Goal: Task Accomplishment & Management: Use online tool/utility

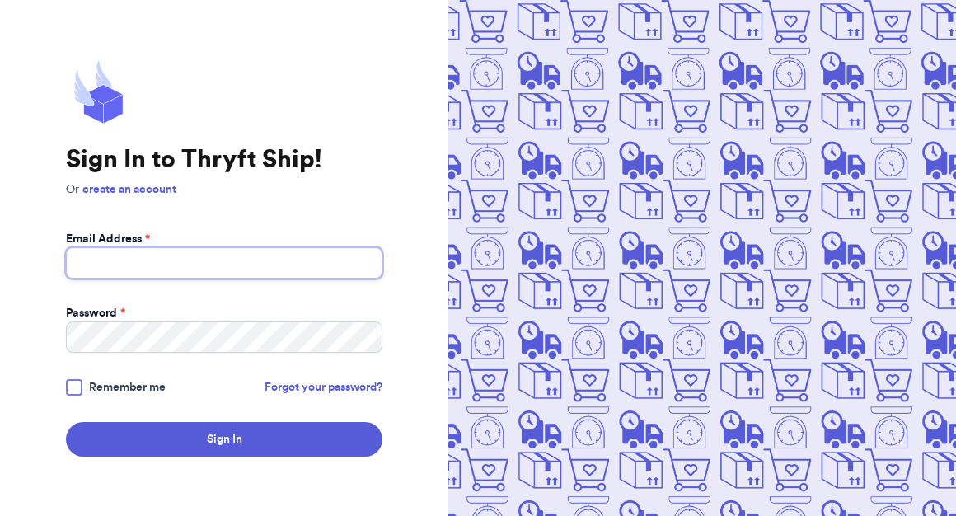
type input "shoprivervintage@gmail.com"
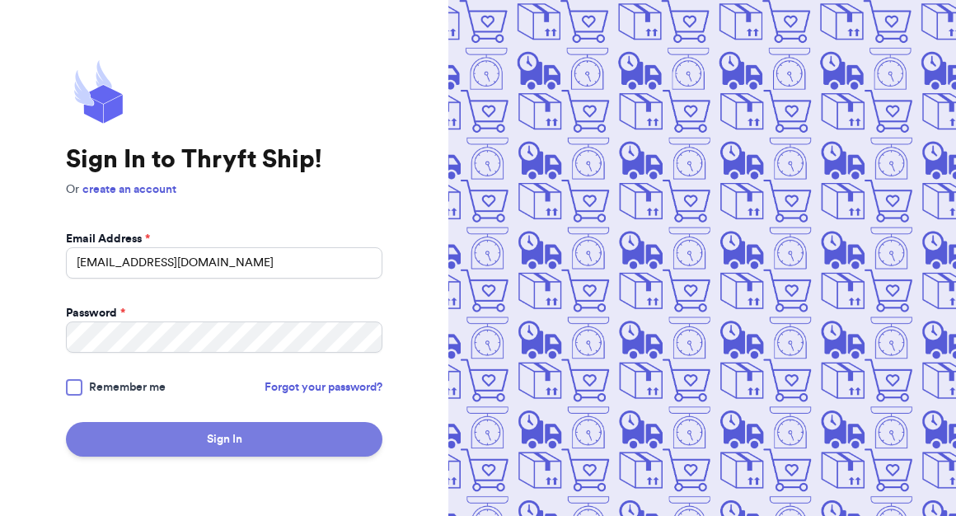
click at [201, 440] on button "Sign In" at bounding box center [224, 439] width 317 height 35
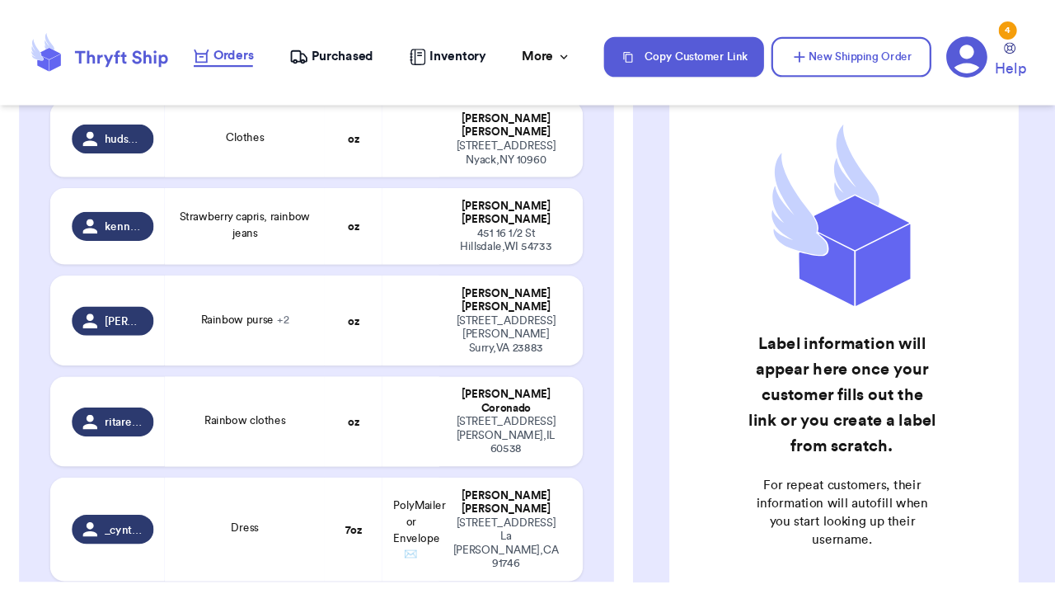
scroll to position [364, 0]
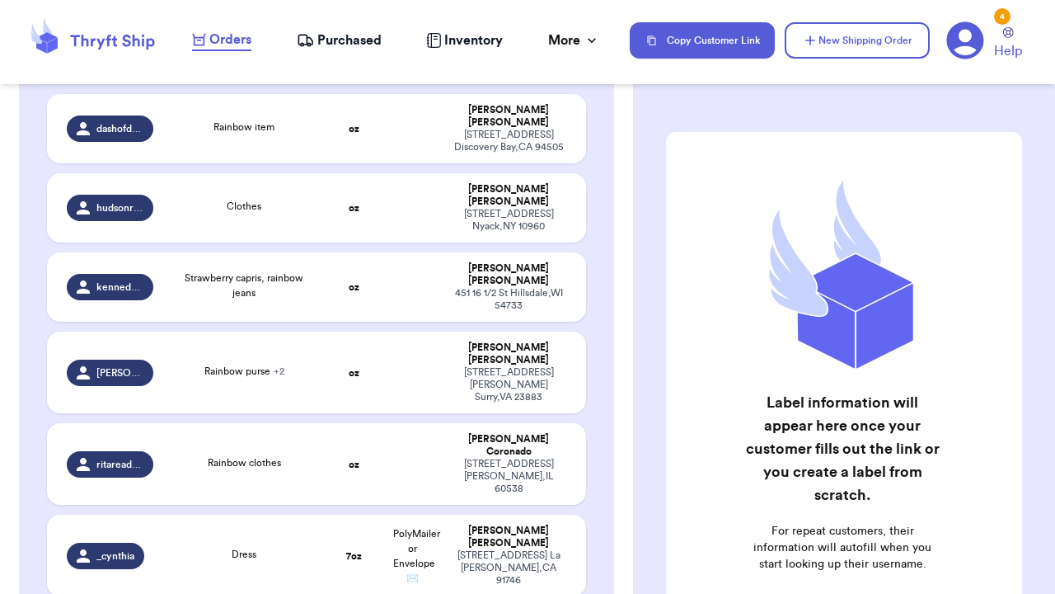
scroll to position [494, 0]
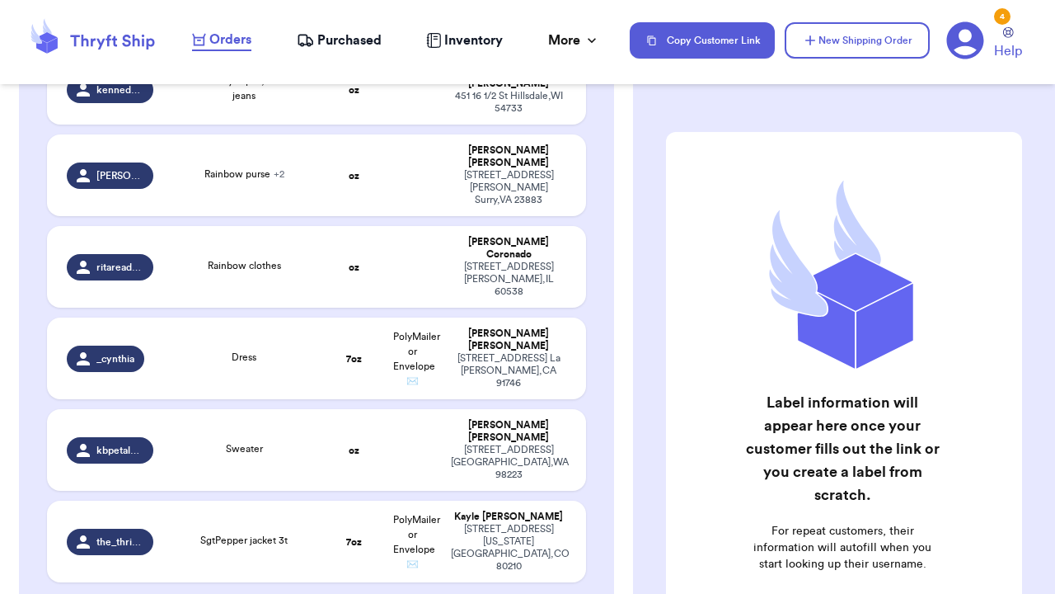
click at [329, 237] on table "Handle Product Weight Package Type Address dashofdreams Rainbow item oz [PERSON…" at bounding box center [316, 224] width 542 height 754
click at [317, 317] on td "Dress" at bounding box center [244, 358] width 162 height 82
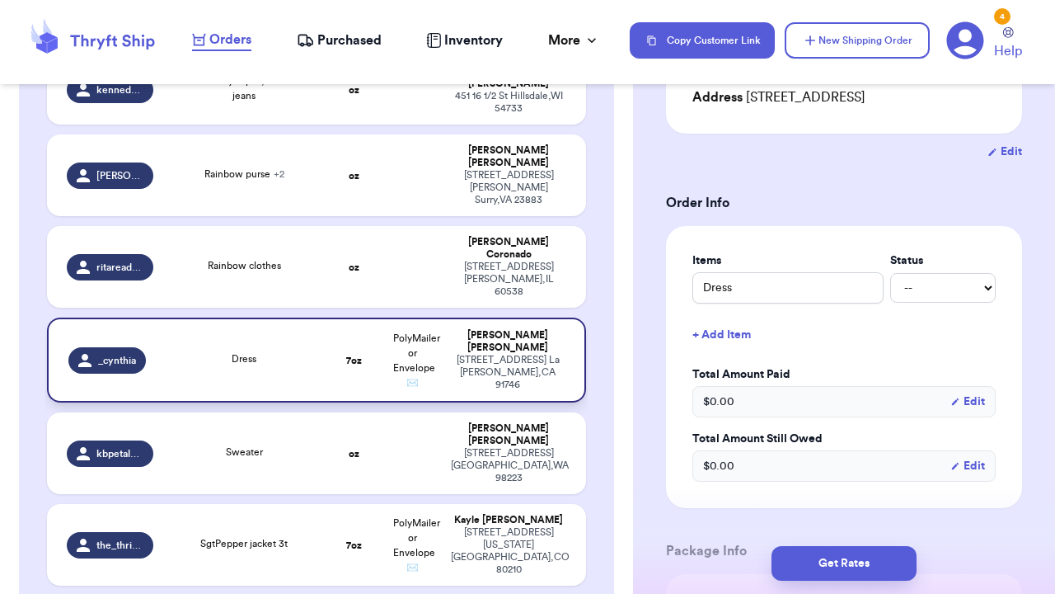
scroll to position [330, 0]
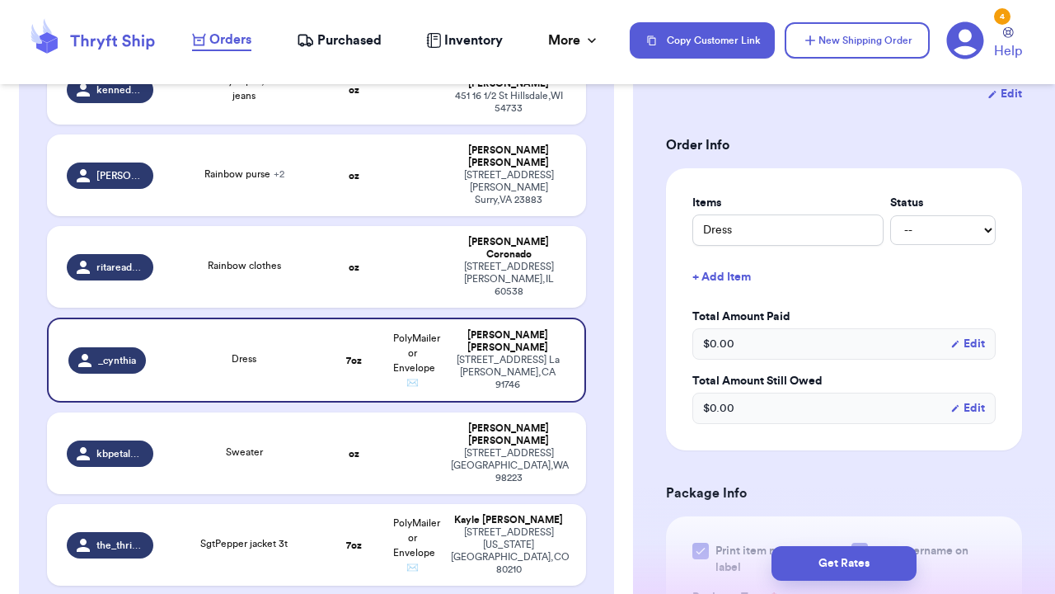
click at [719, 265] on button "+ Add Item" at bounding box center [844, 277] width 317 height 36
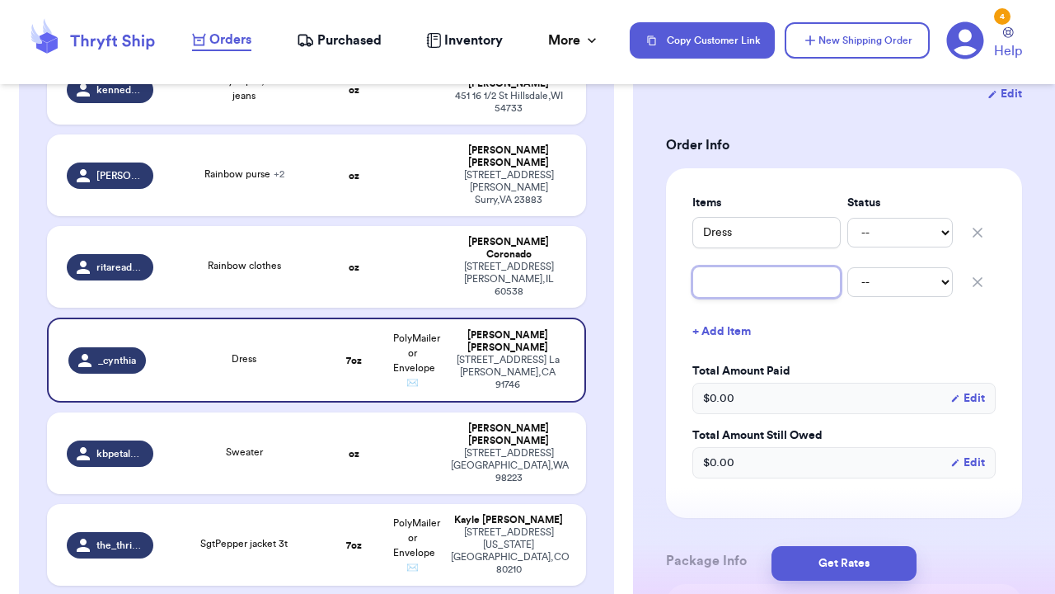
click at [719, 267] on input "text" at bounding box center [767, 281] width 148 height 31
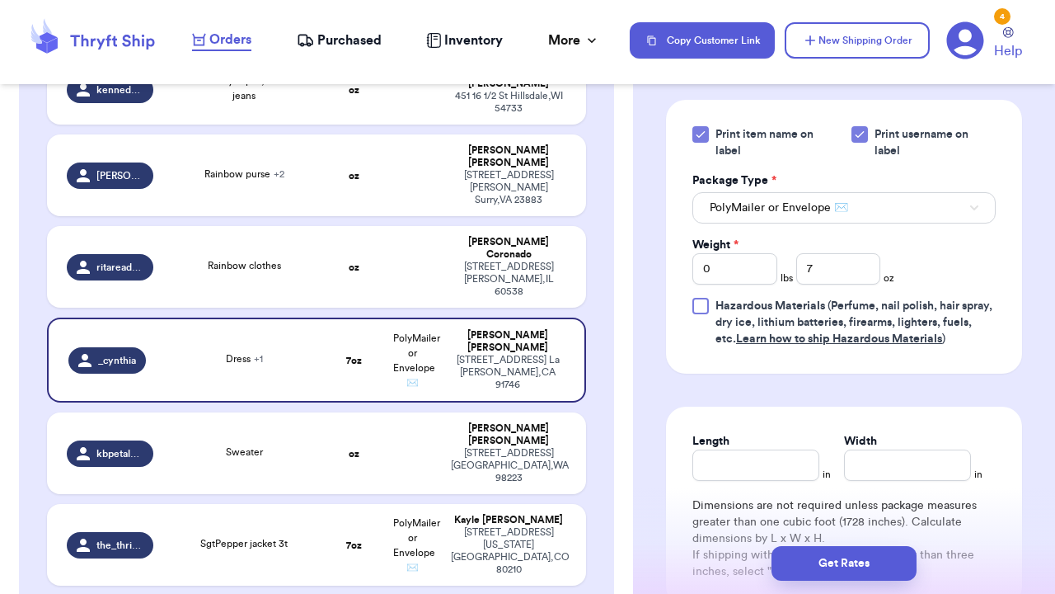
scroll to position [727, 0]
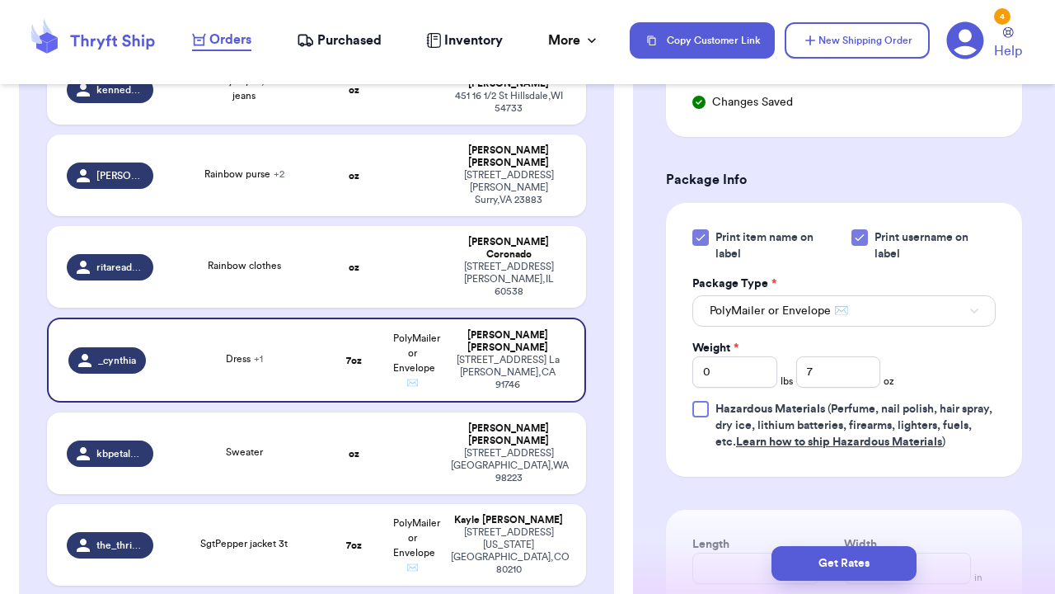
type input "flower fuzzy sweater"
click at [724, 356] on input "0" at bounding box center [735, 371] width 85 height 31
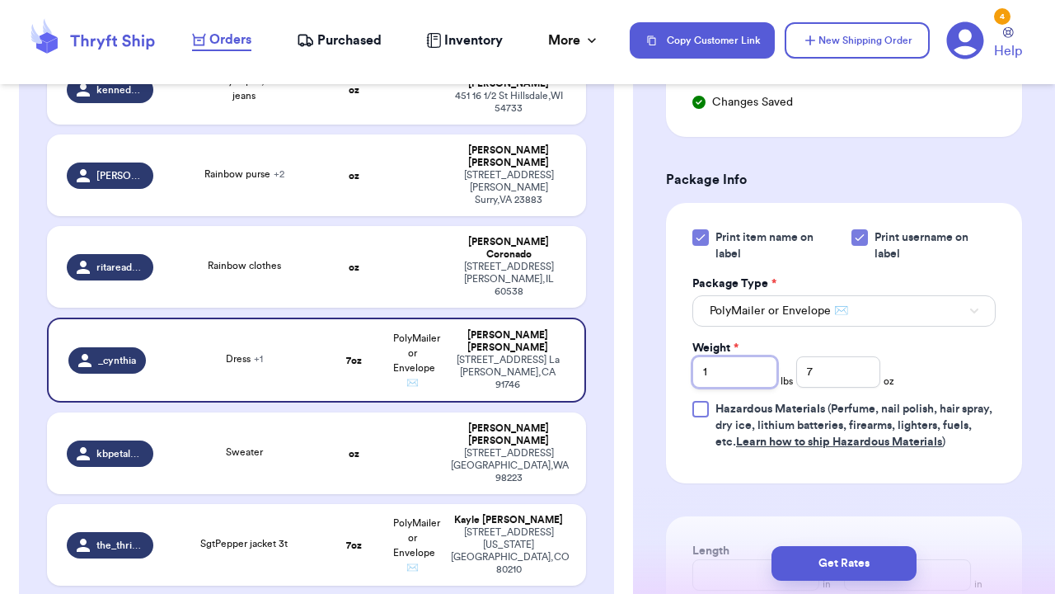
type input "1"
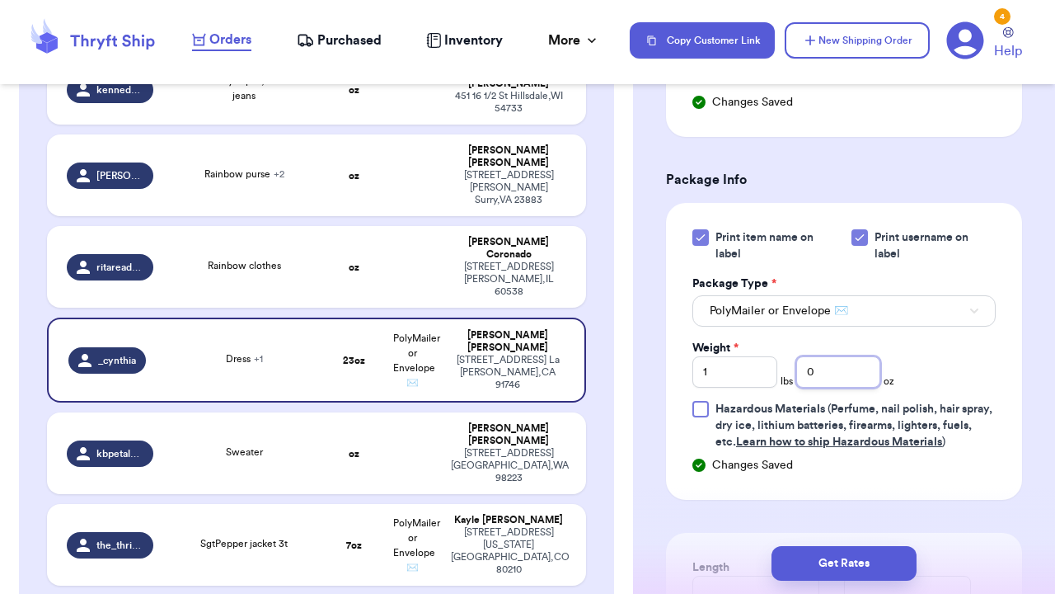
scroll to position [1073, 0]
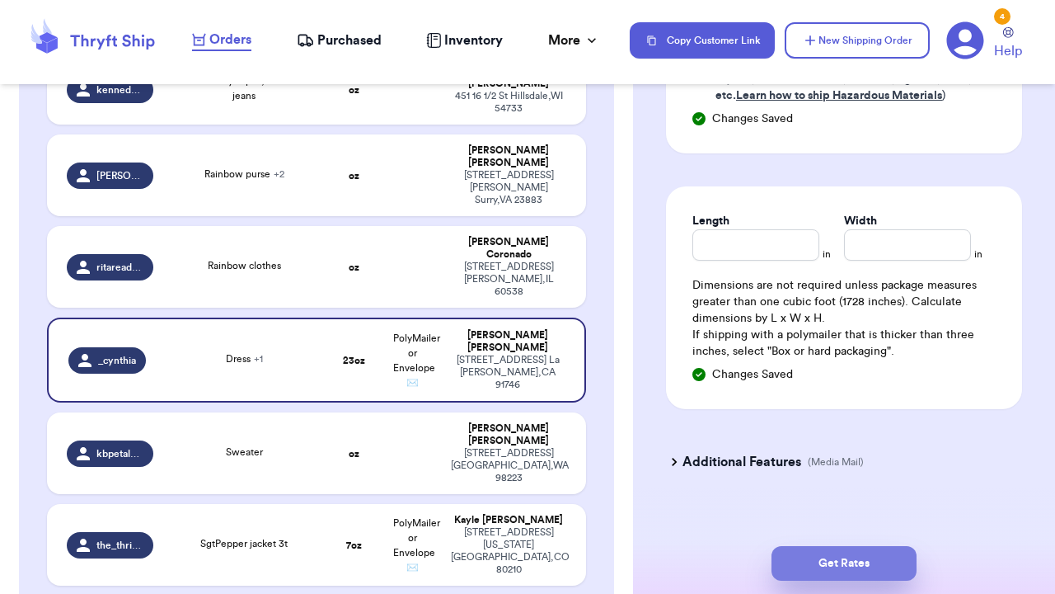
type input "0"
click at [861, 571] on button "Get Rates" at bounding box center [844, 563] width 145 height 35
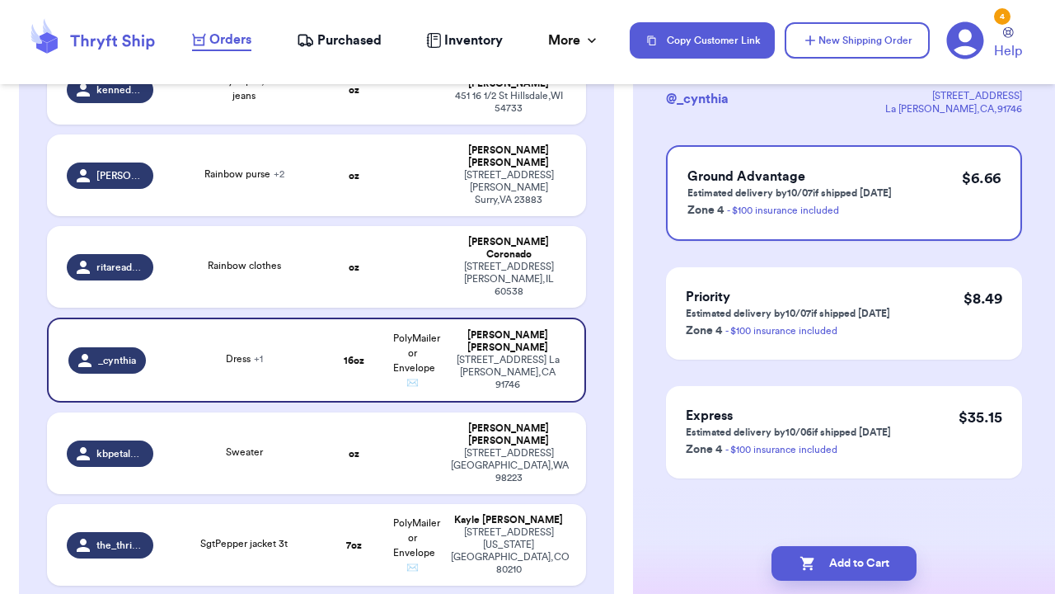
scroll to position [119, 0]
click at [866, 561] on button "Add to Cart" at bounding box center [844, 563] width 145 height 35
checkbox input "true"
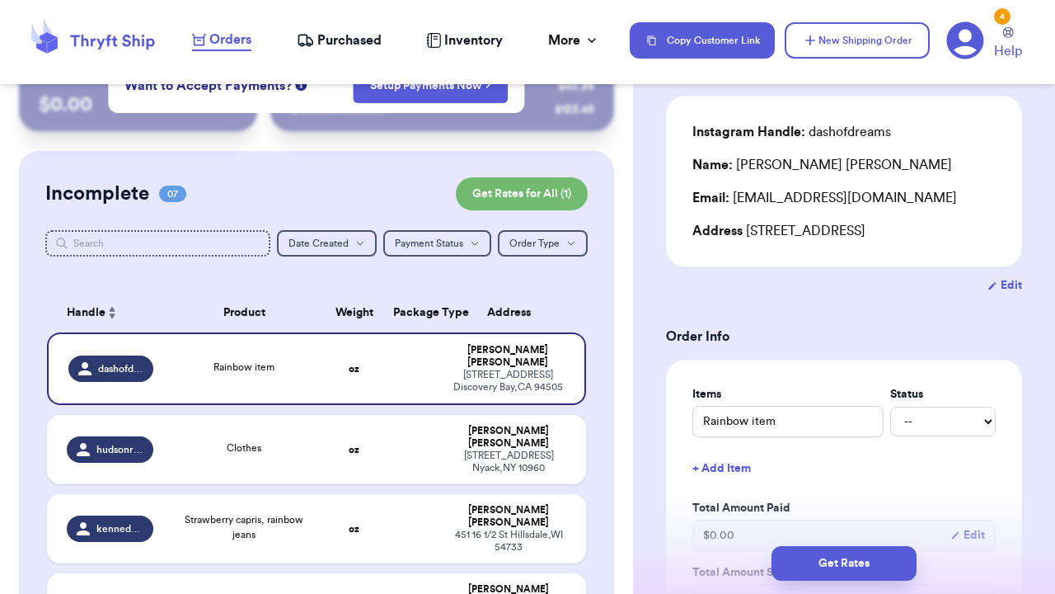
scroll to position [45, 0]
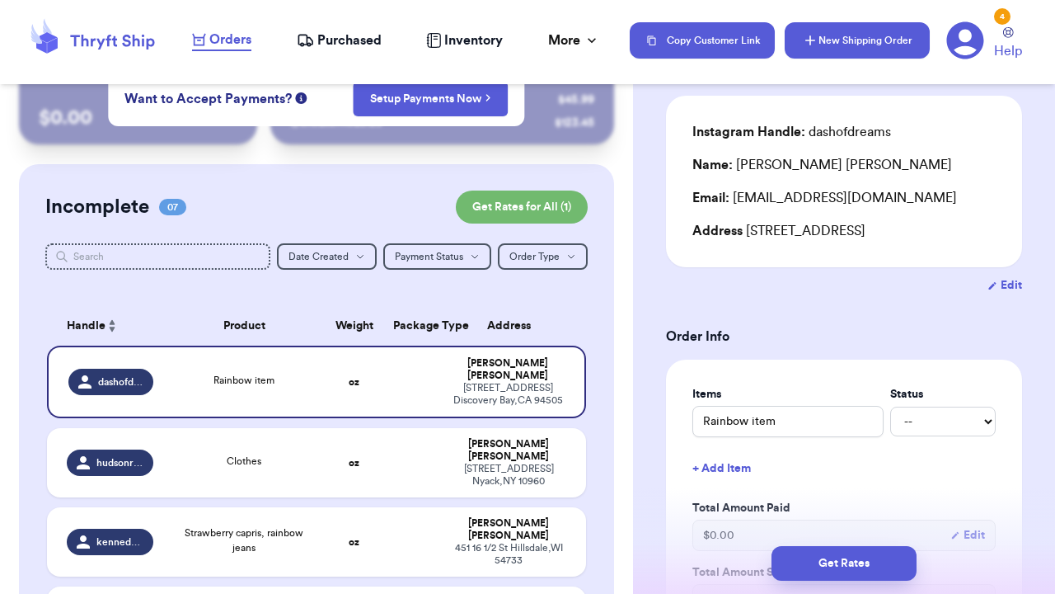
click at [836, 50] on button "New Shipping Order" at bounding box center [857, 40] width 145 height 36
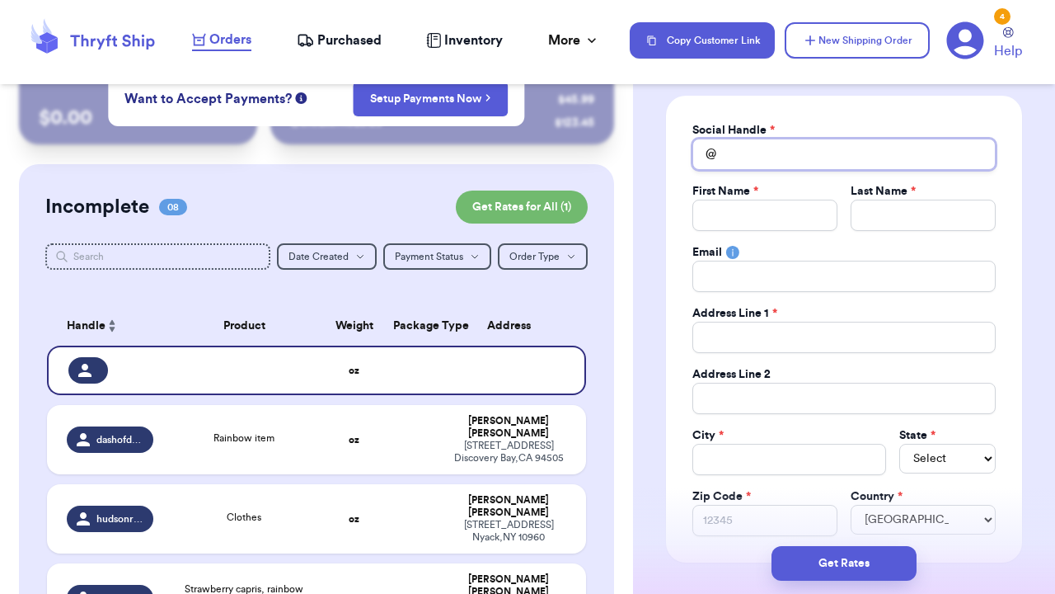
click at [752, 150] on input "Total Amount Paid" at bounding box center [844, 154] width 303 height 31
type input "c"
type input "ch"
type input "che"
type input "chea"
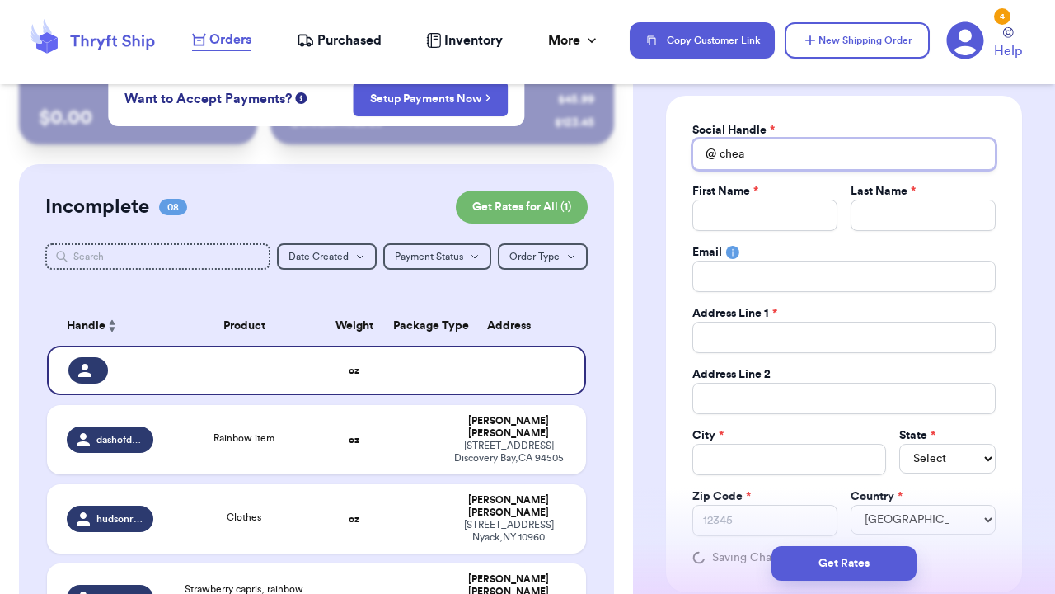
type input "cheap"
type input "cheap."
type input "cheap.c"
type input "[DOMAIN_NAME]"
type input "cheap.chi"
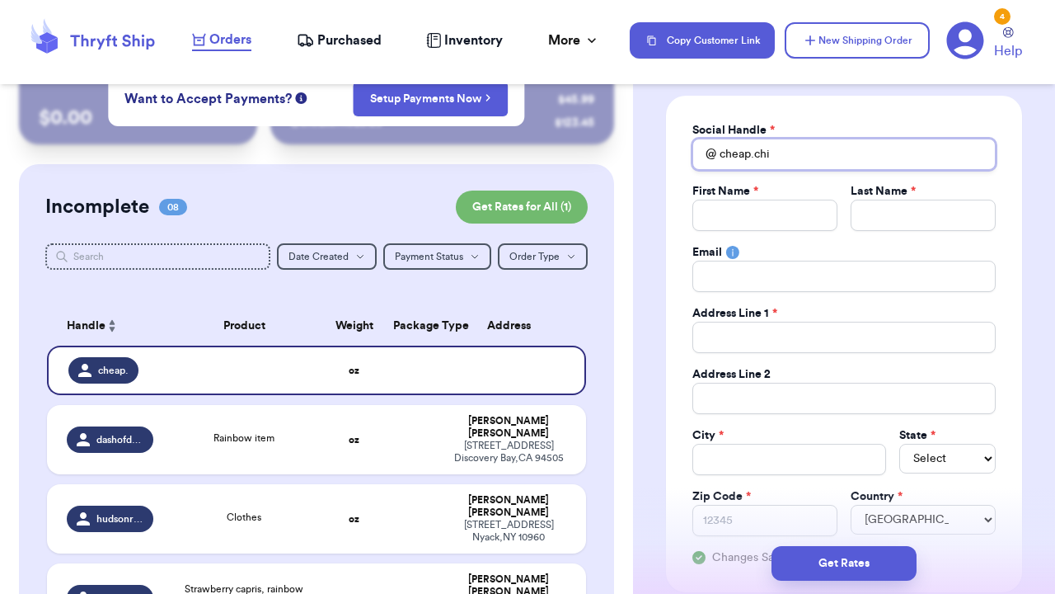
type input "cheap.chic"
type input "cheap.[DEMOGRAPHIC_DATA]"
type input "cheap.[DEMOGRAPHIC_DATA]."
type input "cheap.[DEMOGRAPHIC_DATA].t"
type input "[DOMAIN_NAME][DEMOGRAPHIC_DATA]"
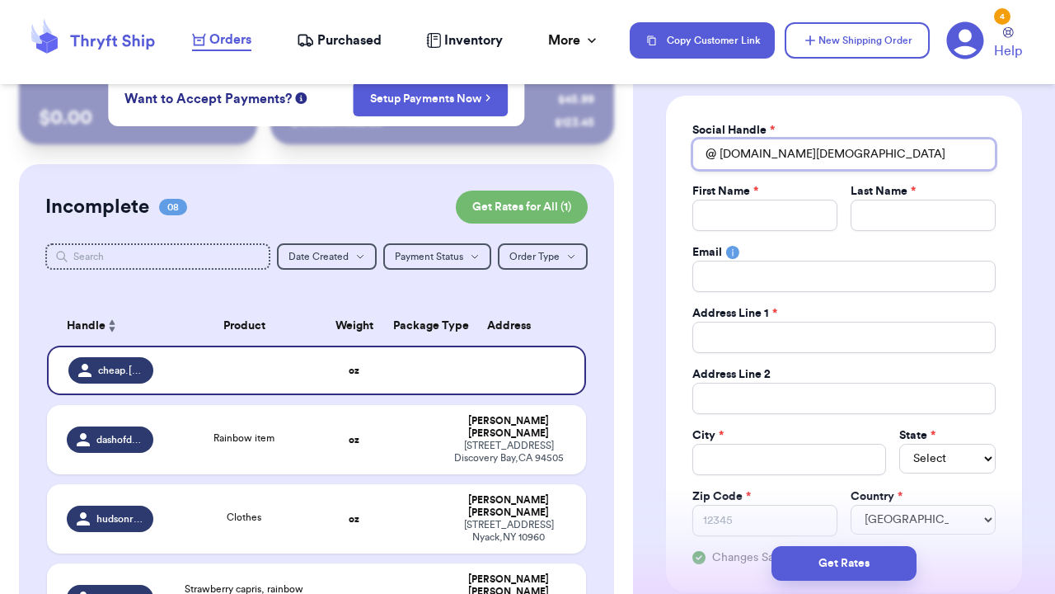
type input "cheap.[DEMOGRAPHIC_DATA].thr"
type input "cheap.[DEMOGRAPHIC_DATA].thri"
type input "cheap.[DEMOGRAPHIC_DATA].thrif"
type input "cheap.[DEMOGRAPHIC_DATA].thrift"
type input "cheap.[DEMOGRAPHIC_DATA].thrifts"
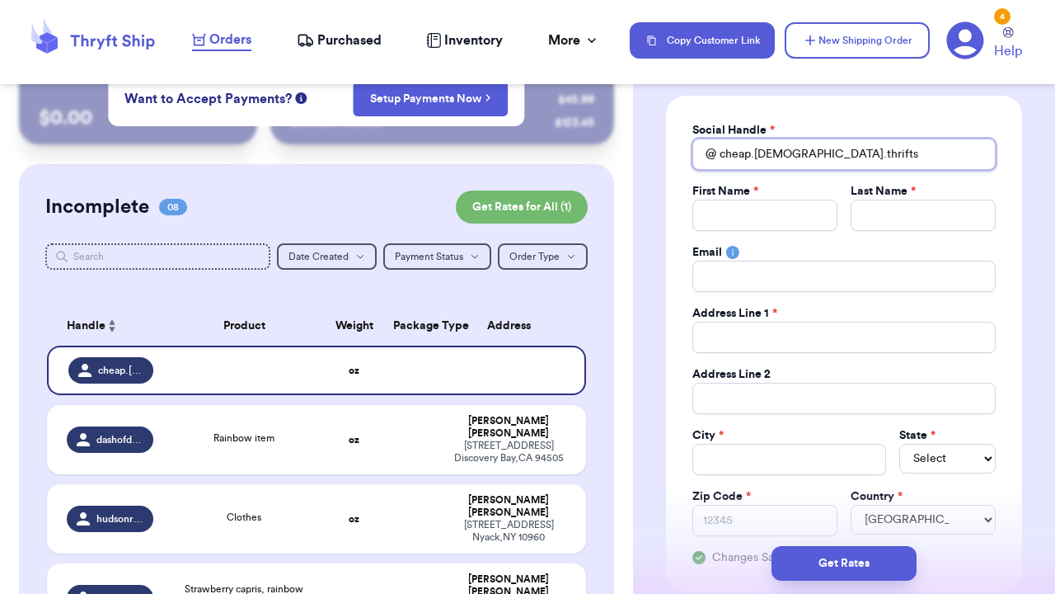
type input "cheap.[DEMOGRAPHIC_DATA].thrifts"
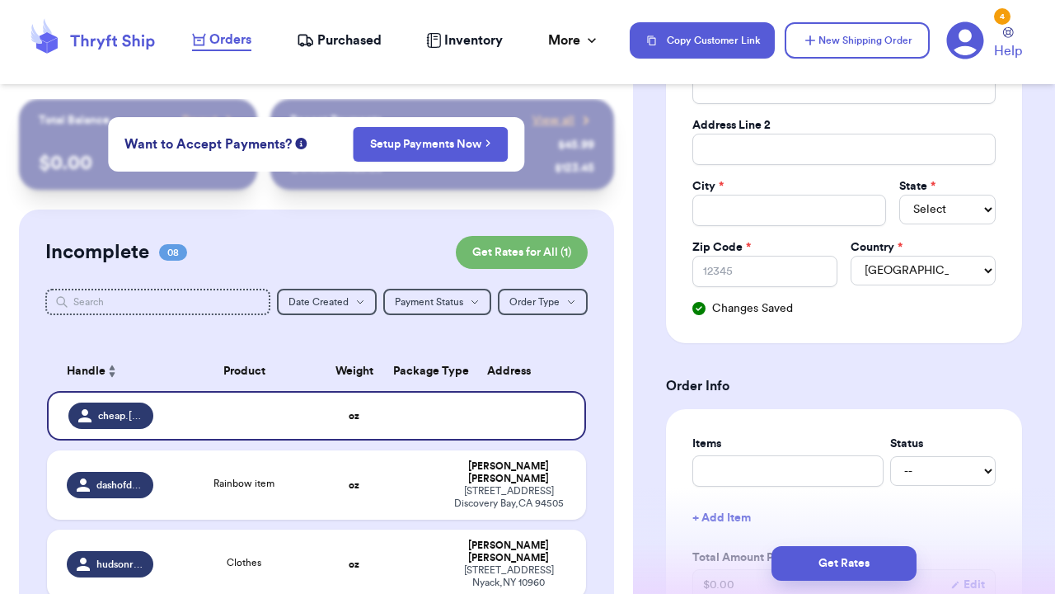
scroll to position [57, 0]
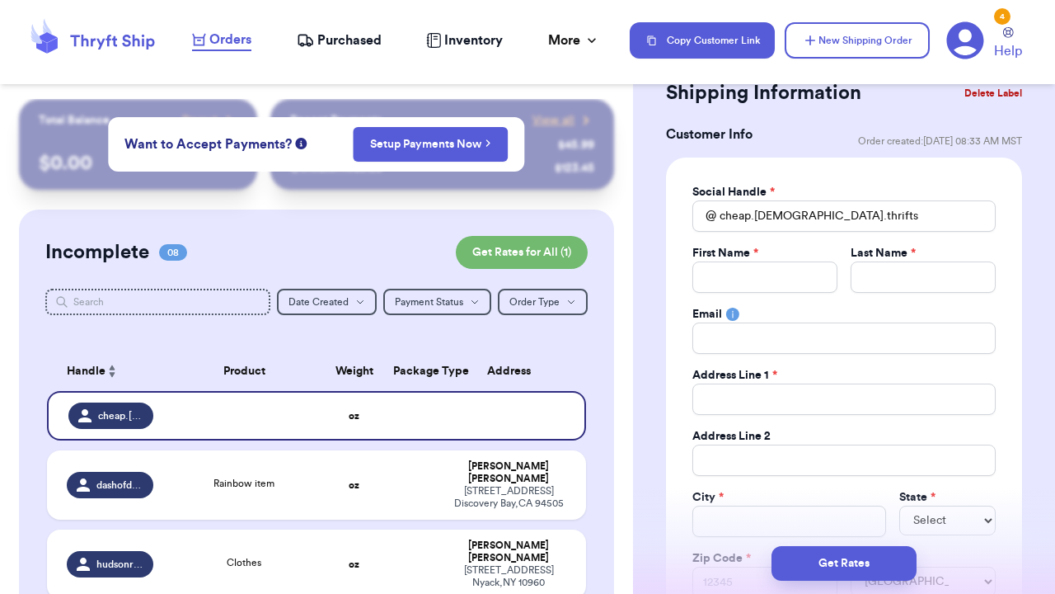
click at [558, 368] on th "Address" at bounding box center [513, 371] width 145 height 40
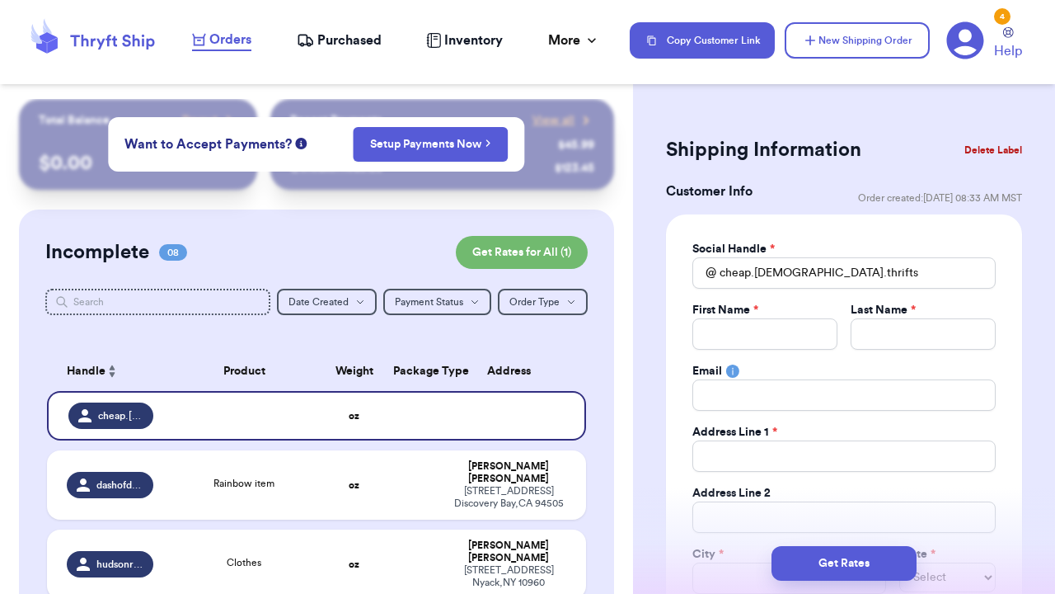
scroll to position [0, 0]
click at [995, 145] on button "Delete Label" at bounding box center [993, 150] width 71 height 36
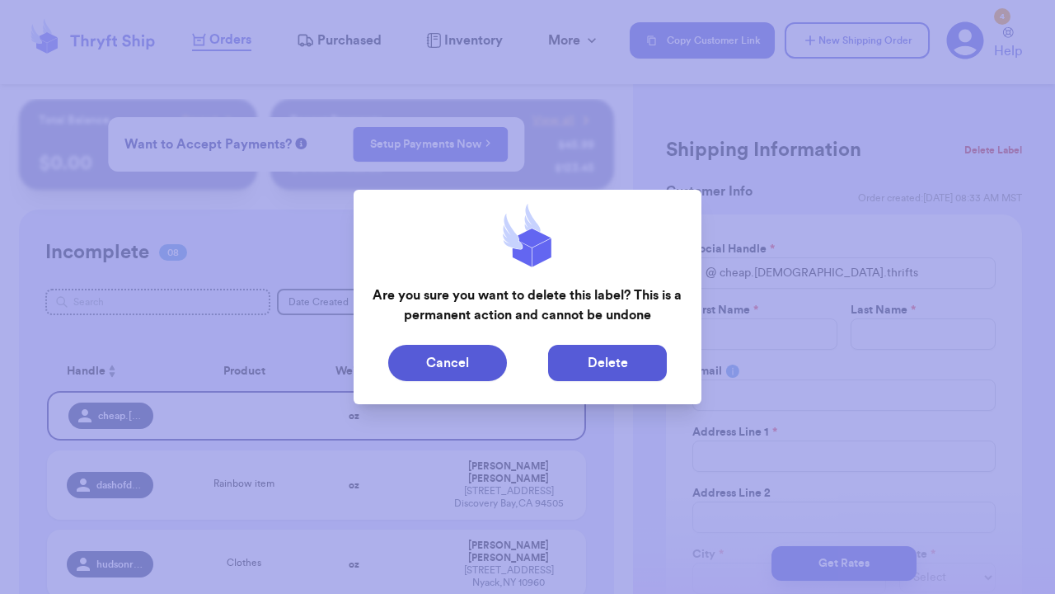
click at [569, 367] on button "Delete" at bounding box center [607, 363] width 119 height 36
type input "Rainbow item"
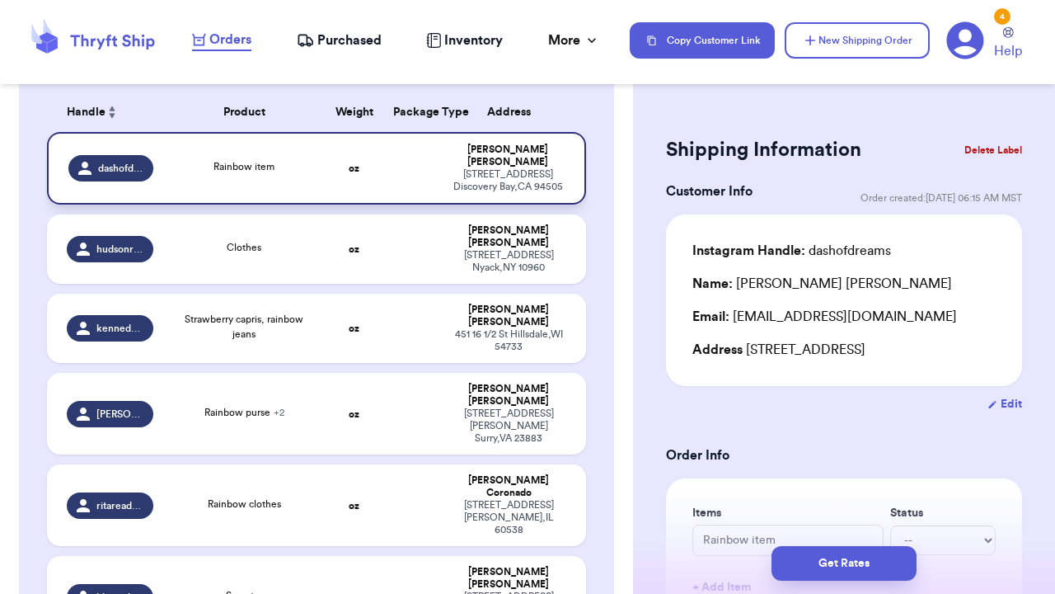
scroll to position [259, 0]
click at [332, 39] on span "Purchased" at bounding box center [349, 41] width 64 height 20
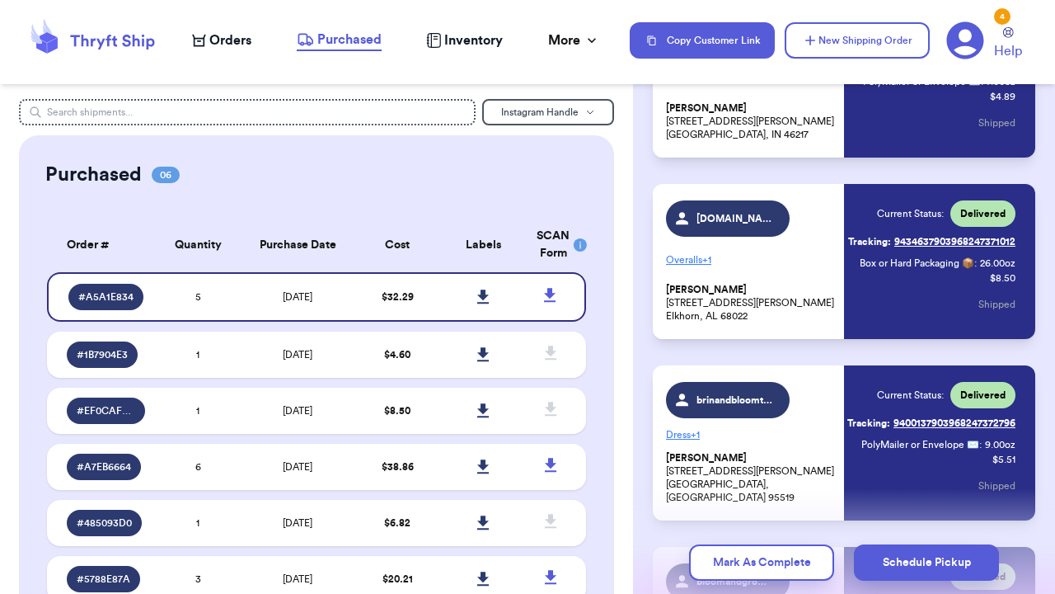
click at [232, 43] on span "Orders" at bounding box center [230, 41] width 42 height 20
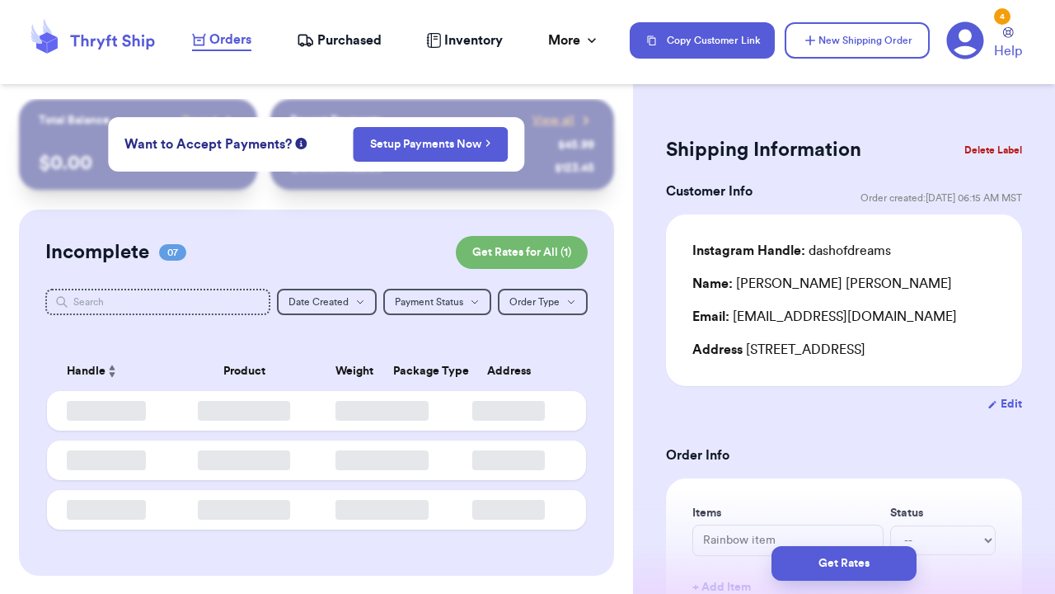
type input "0"
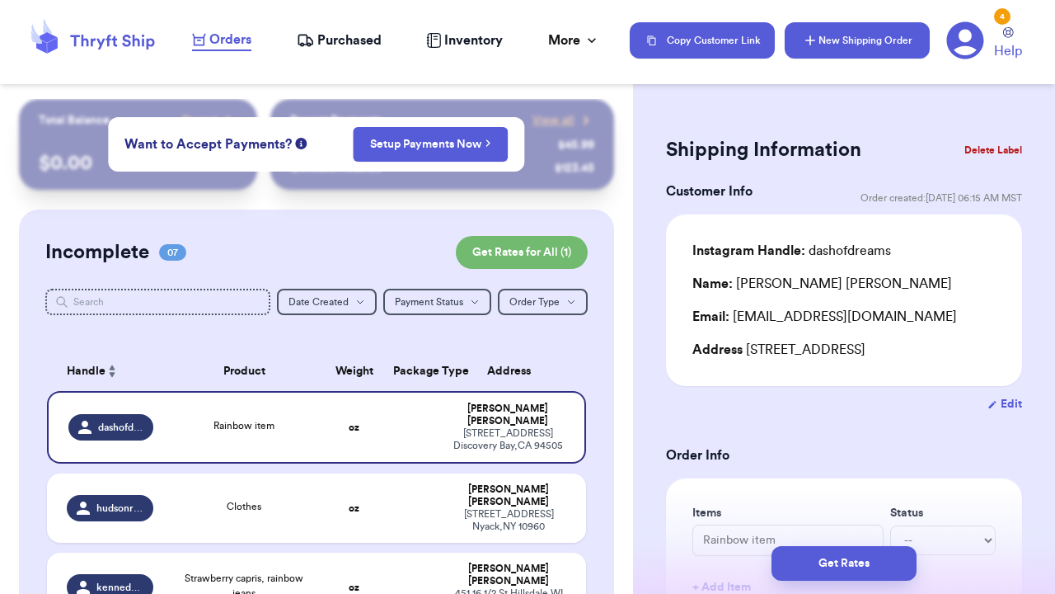
click at [826, 48] on button "New Shipping Order" at bounding box center [857, 40] width 145 height 36
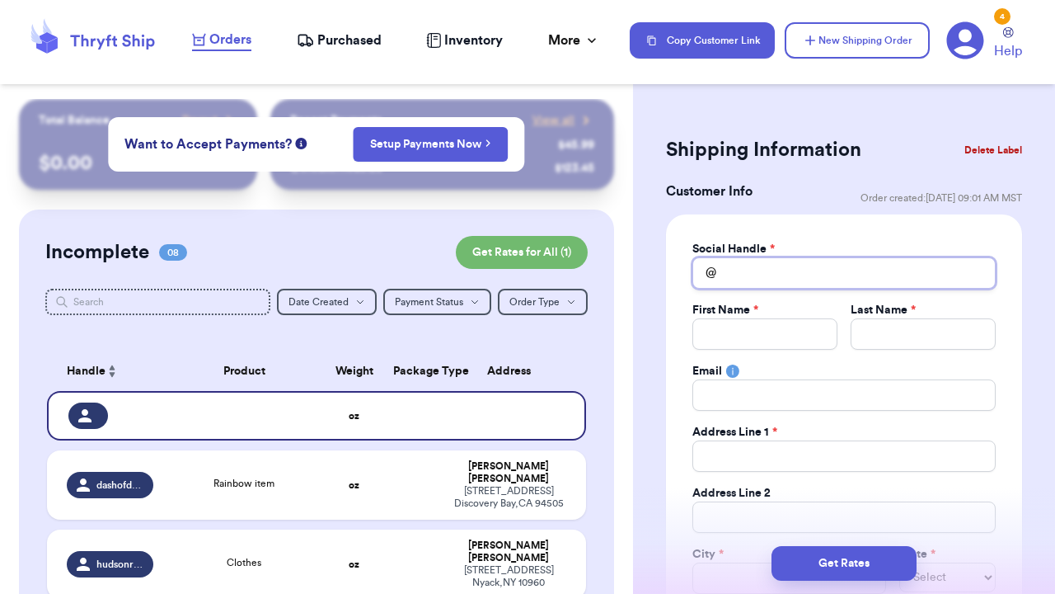
click at [781, 281] on input "Total Amount Paid" at bounding box center [844, 272] width 303 height 31
type input "d"
type input "de"
type input "del"
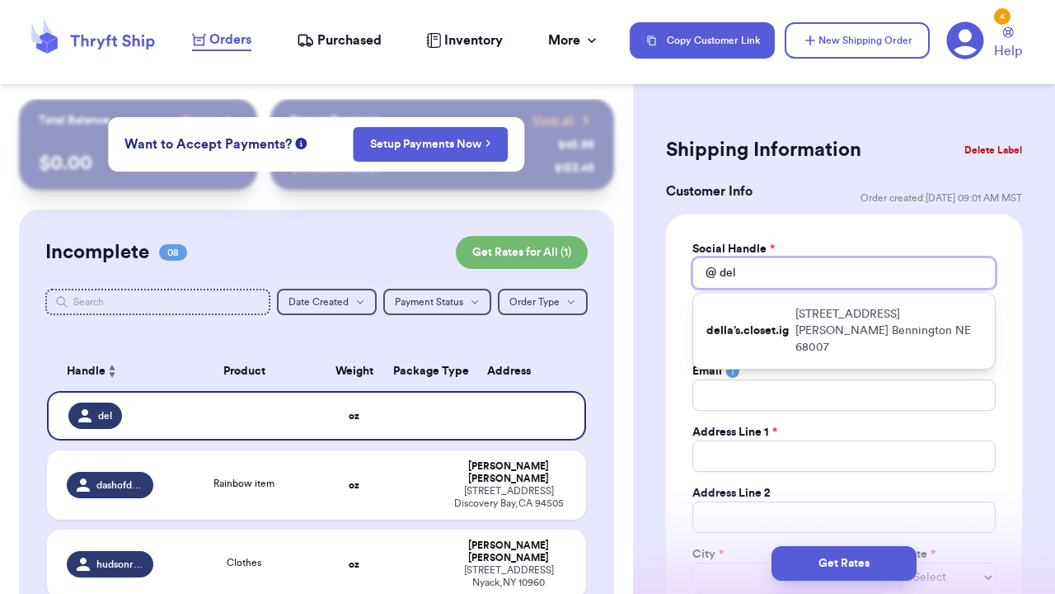
type input "dell"
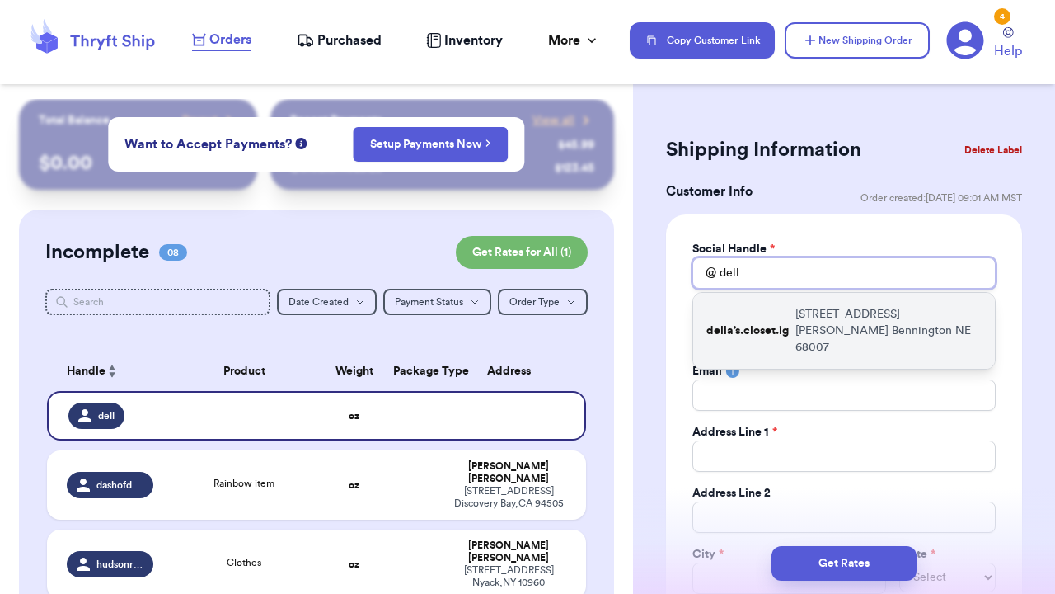
type input "dell"
click at [911, 326] on p "[STREET_ADDRESS][PERSON_NAME][PERSON_NAME]" at bounding box center [889, 330] width 186 height 49
type input "della’s.closet.ig"
type input "[PERSON_NAME]"
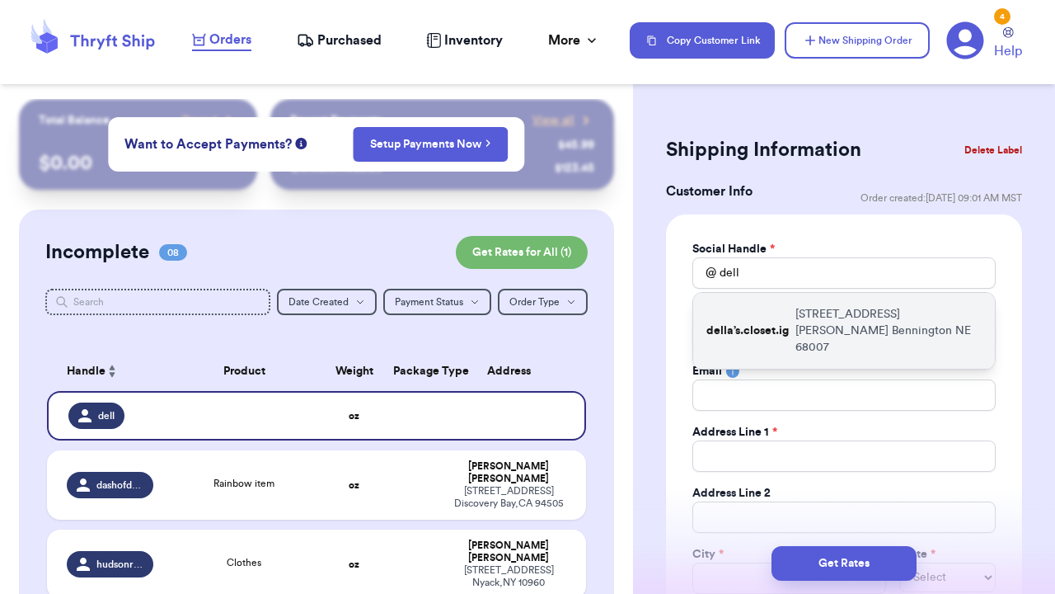
type input "[EMAIL_ADDRESS][DOMAIN_NAME]"
type input "[STREET_ADDRESS][PERSON_NAME]"
type input "Bennington"
select select "NE"
type input "68007"
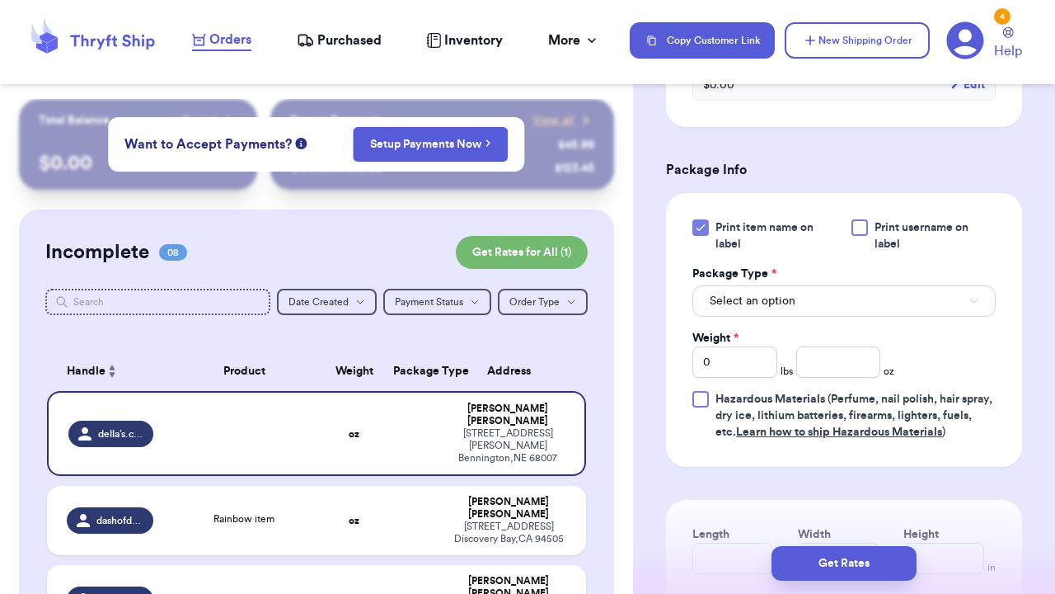
scroll to position [934, 0]
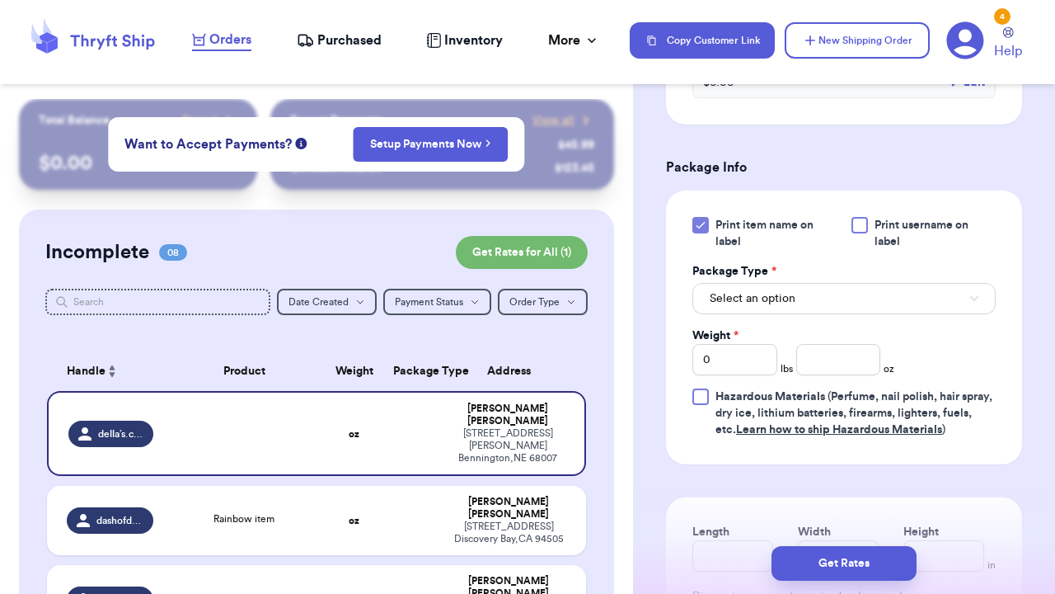
click at [862, 223] on div at bounding box center [860, 225] width 16 height 16
click at [0, 0] on input "Print username on label" at bounding box center [0, 0] width 0 height 0
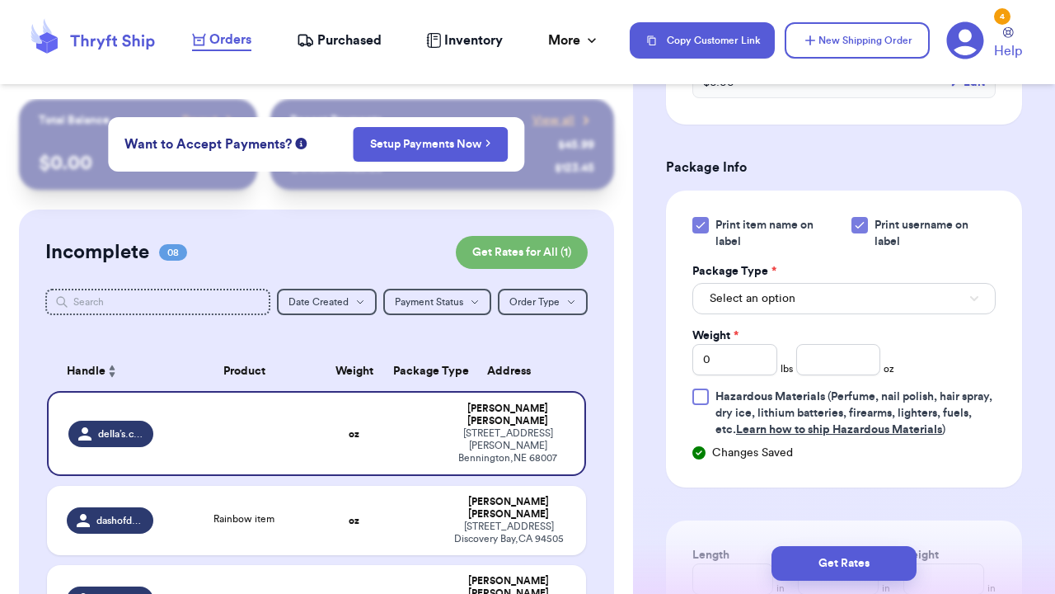
click at [768, 309] on button "Select an option" at bounding box center [844, 298] width 303 height 31
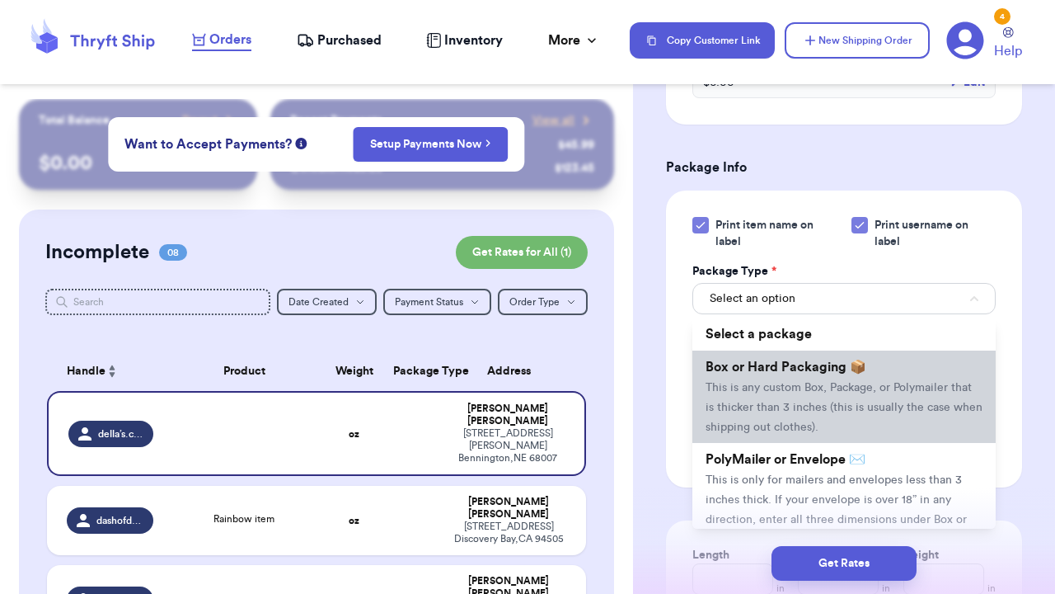
click at [759, 379] on li "Box or Hard Packaging 📦 This is any custom Box, Package, or Polymailer that is …" at bounding box center [844, 396] width 303 height 92
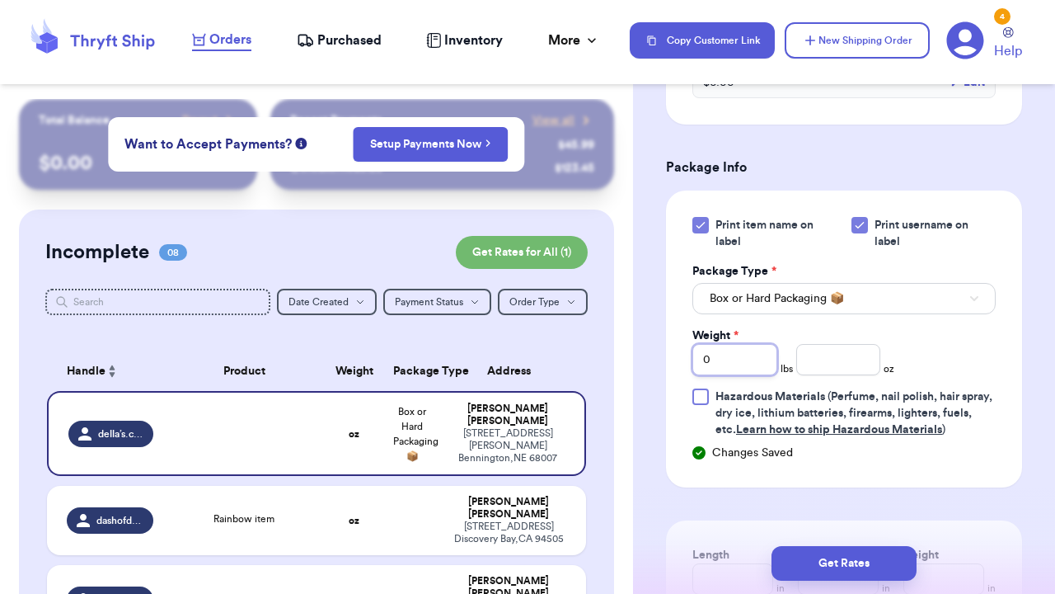
drag, startPoint x: 737, startPoint y: 364, endPoint x: 643, endPoint y: 355, distance: 94.4
click at [643, 355] on div "Shipping Information Delete Label Customer Info Order created: [DATE] 09:01 AM …" at bounding box center [844, 54] width 422 height 1779
type input "8"
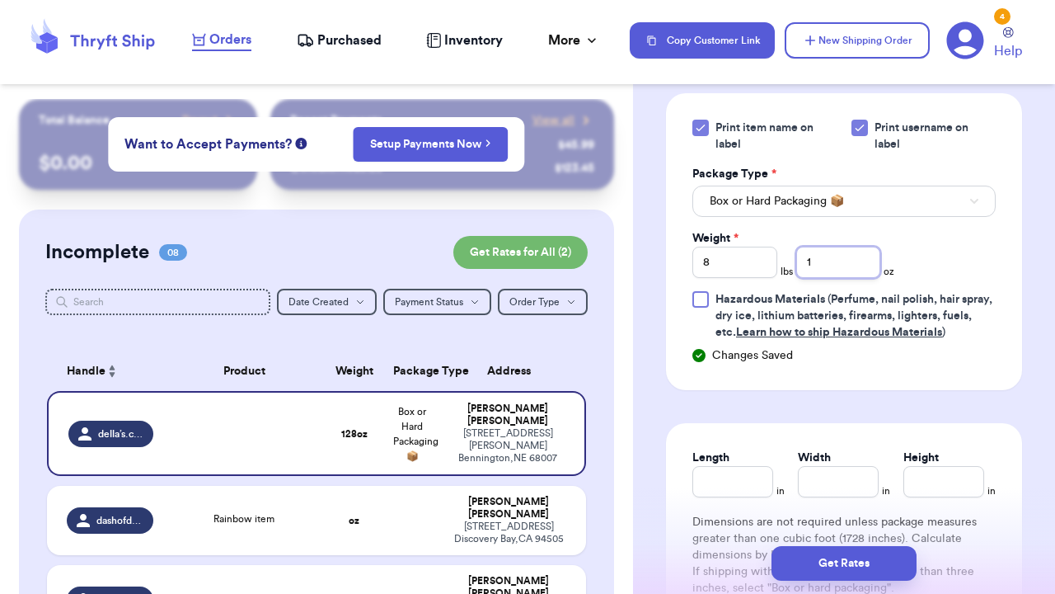
scroll to position [1064, 0]
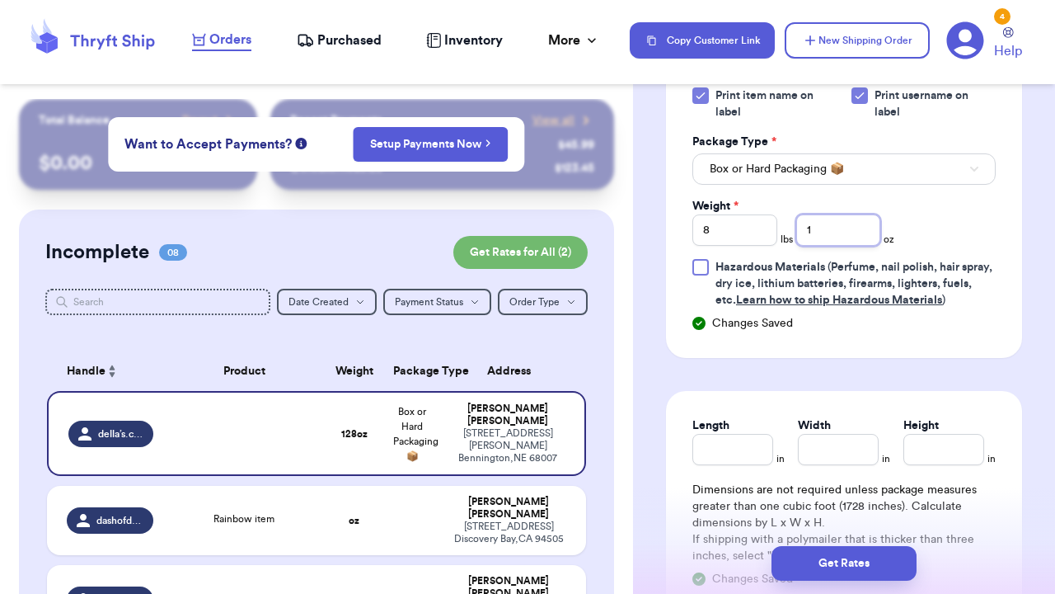
type input "1"
click at [731, 444] on input "Length" at bounding box center [733, 449] width 81 height 31
type input "12"
type input "10"
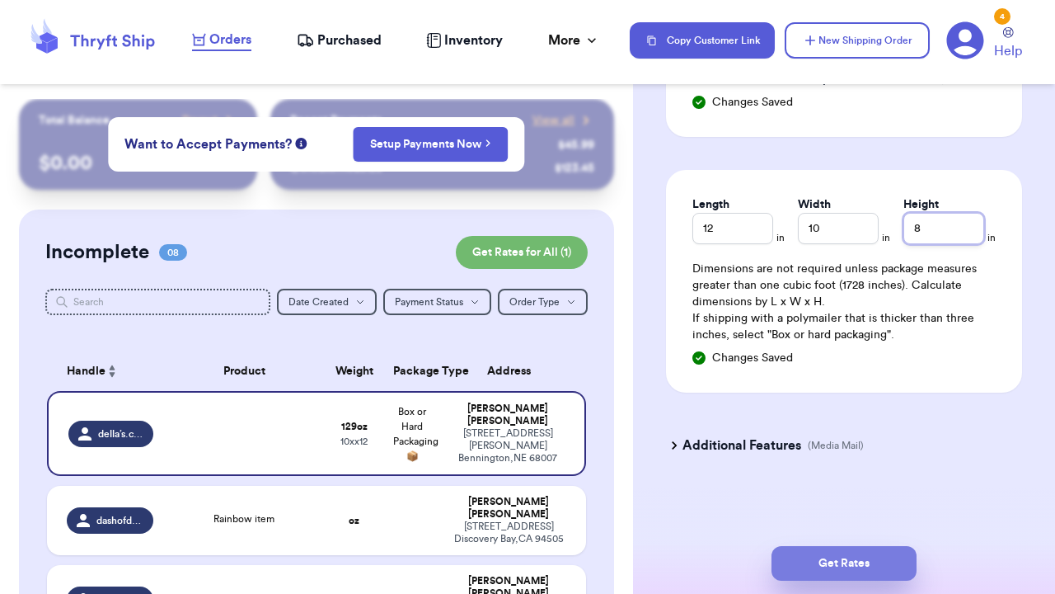
type input "8"
click at [827, 550] on button "Get Rates" at bounding box center [844, 563] width 145 height 35
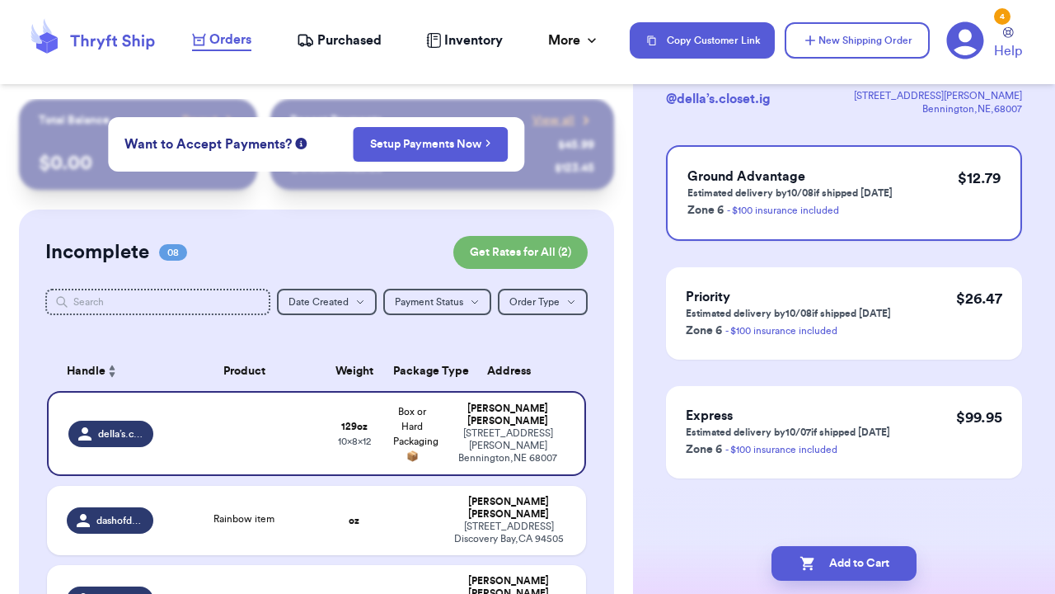
scroll to position [119, 0]
click at [863, 548] on button "Add to Cart" at bounding box center [844, 563] width 145 height 35
checkbox input "true"
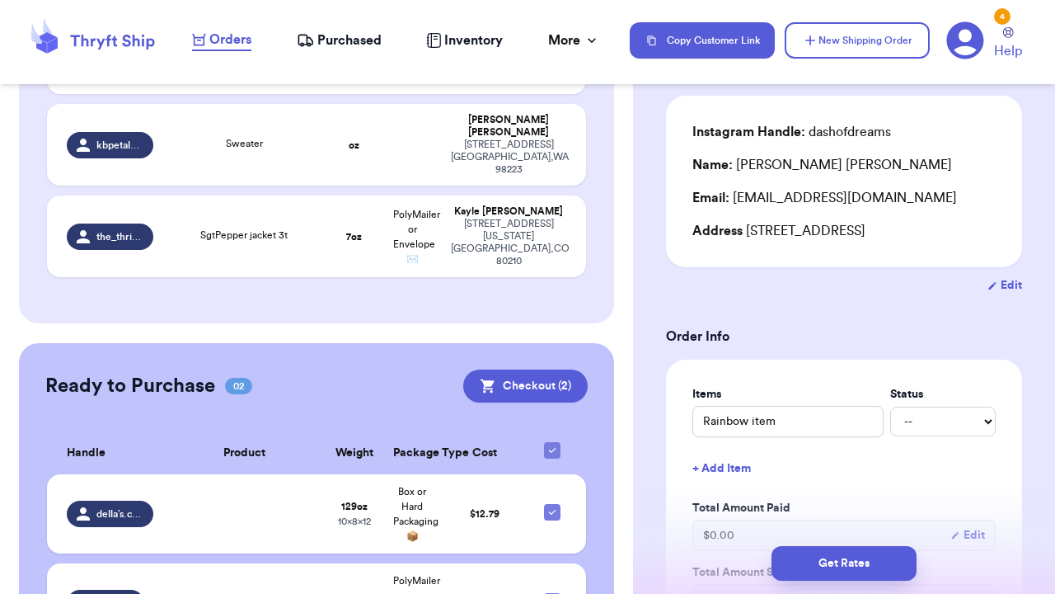
scroll to position [561, 0]
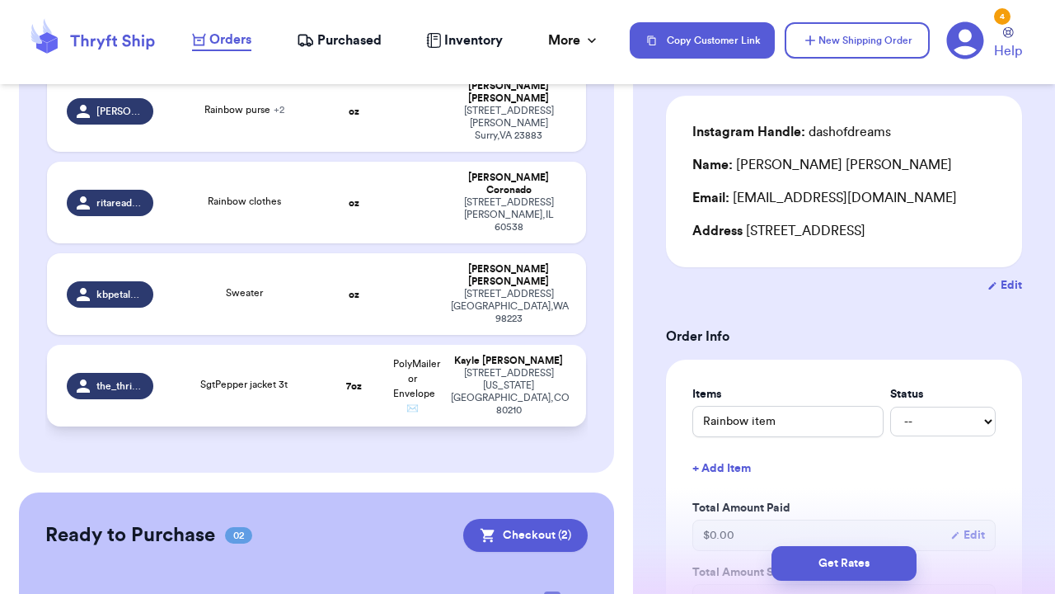
click at [293, 377] on div "SgtPepper jacket 3t" at bounding box center [244, 386] width 143 height 18
type input "SgtPepper jacket 3t"
type input "7"
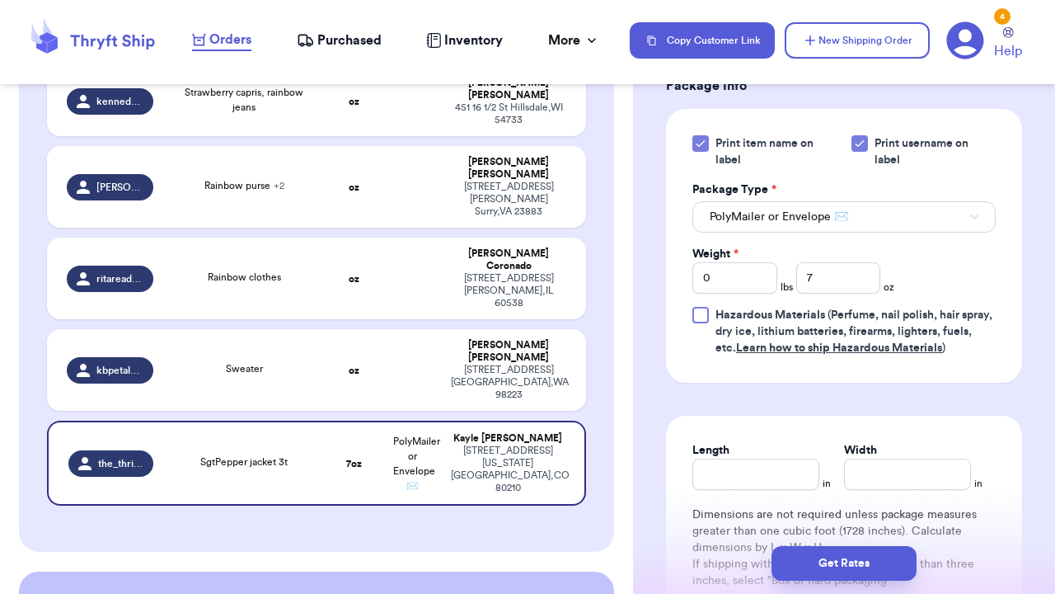
scroll to position [736, 0]
drag, startPoint x: 744, startPoint y: 262, endPoint x: 562, endPoint y: 223, distance: 185.5
click at [561, 223] on div "Customer Link New Order Total Balance Payout $ 0.00 Recent Payments View all @ …" at bounding box center [527, 297] width 1055 height 594
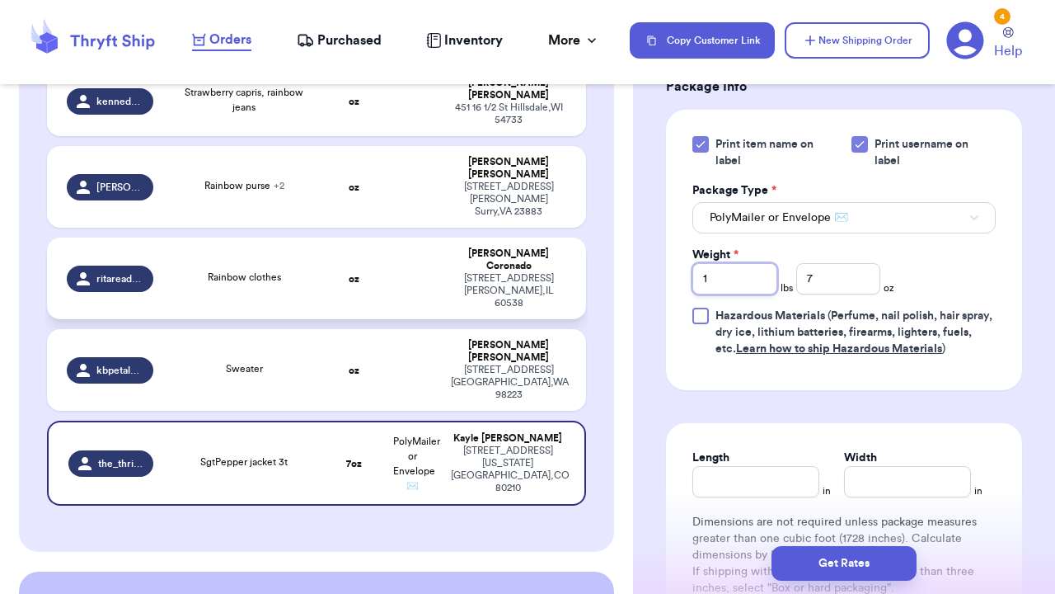
type input "1"
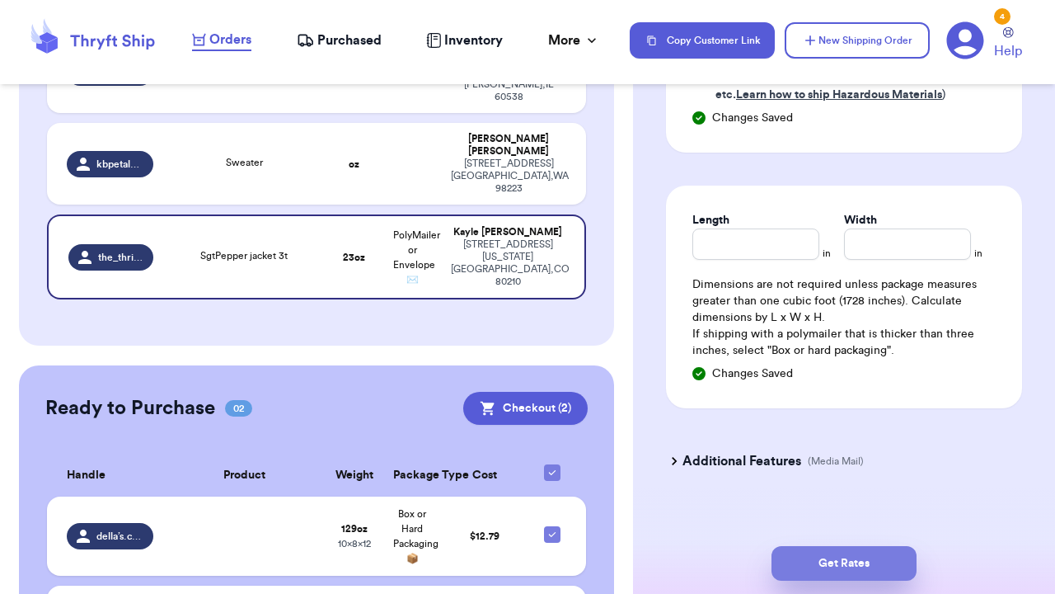
scroll to position [989, 0]
type input "5"
click at [841, 564] on button "Get Rates" at bounding box center [844, 563] width 145 height 35
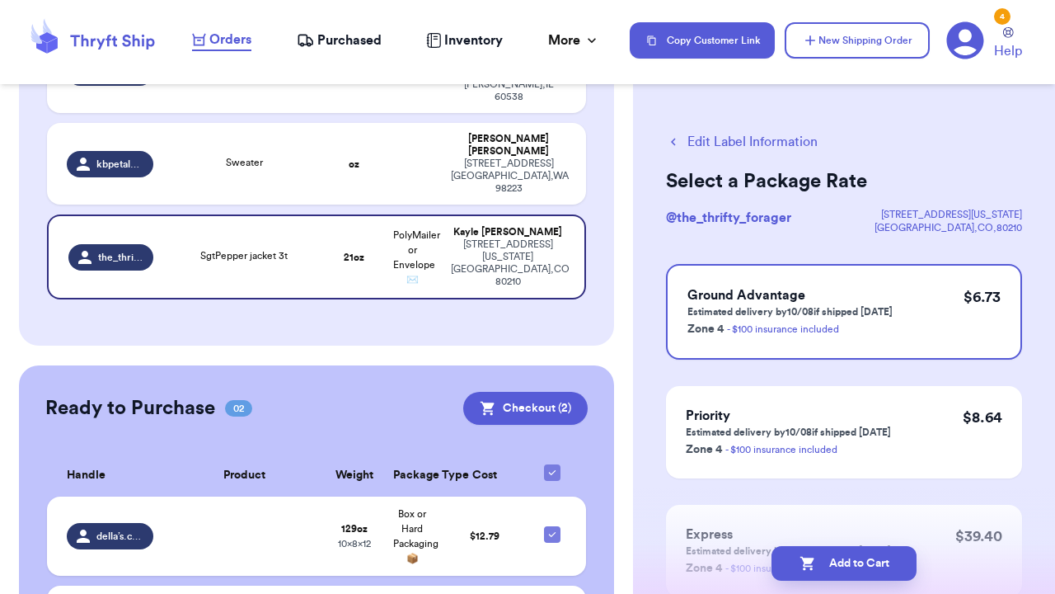
scroll to position [0, 0]
click at [842, 322] on p "Zone 4 - $100 insurance included" at bounding box center [790, 328] width 205 height 20
click at [849, 561] on button "Add to Cart" at bounding box center [844, 563] width 145 height 35
checkbox input "true"
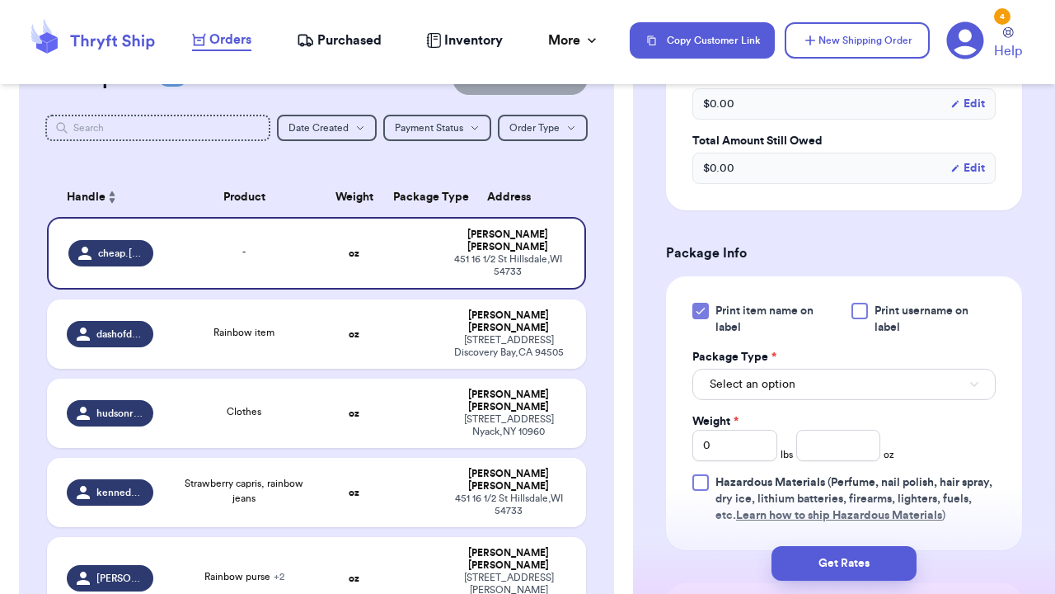
scroll to position [569, 0]
click at [862, 303] on div at bounding box center [860, 311] width 16 height 16
click at [0, 0] on input "Print username on label" at bounding box center [0, 0] width 0 height 0
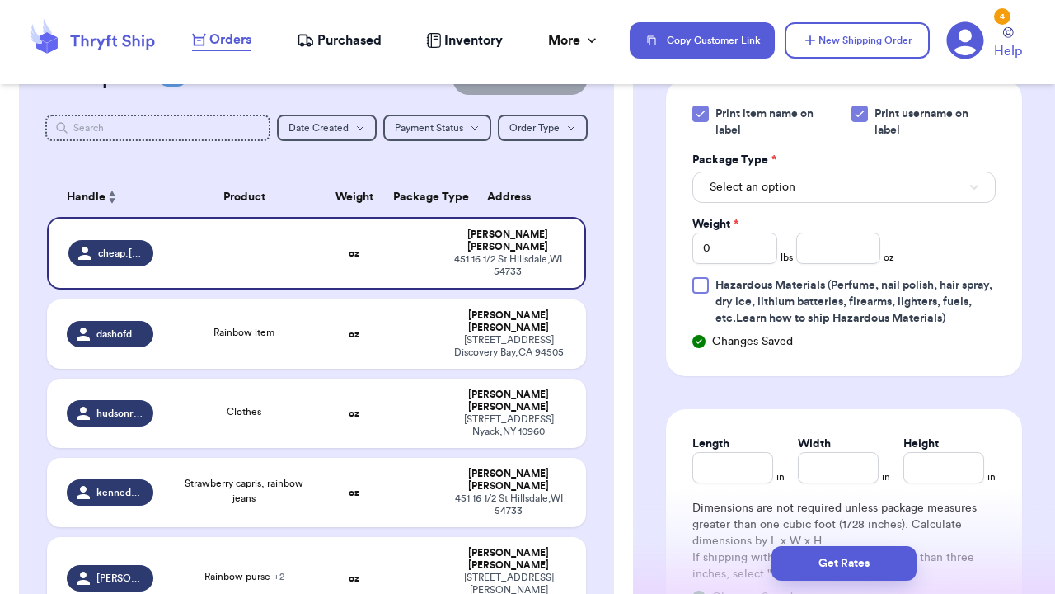
scroll to position [806, 0]
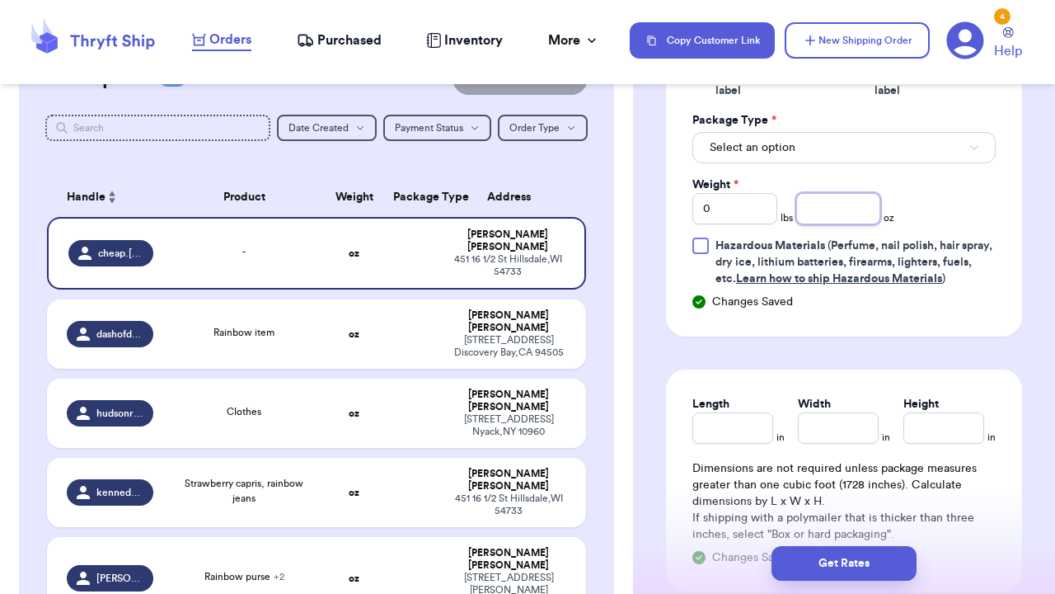
click at [844, 193] on input "number" at bounding box center [838, 208] width 85 height 31
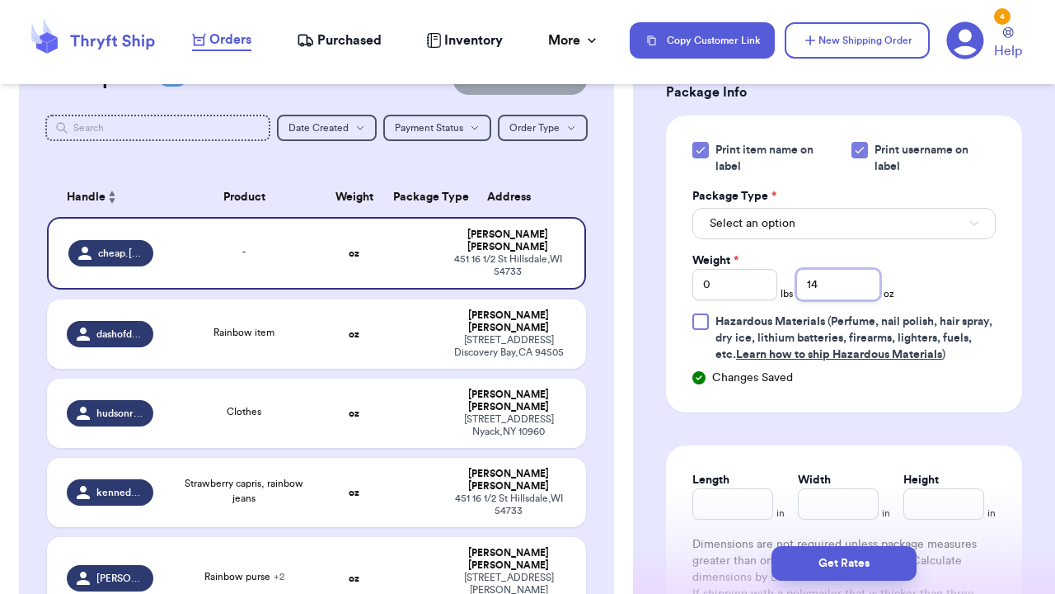
scroll to position [714, 0]
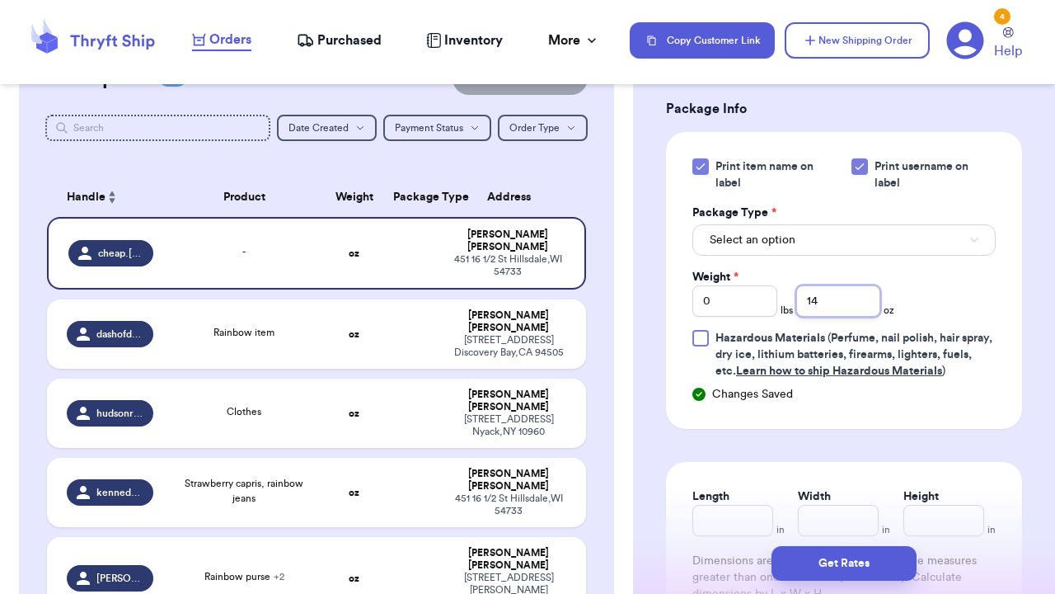
type input "14"
click at [766, 232] on span "Select an option" at bounding box center [753, 240] width 86 height 16
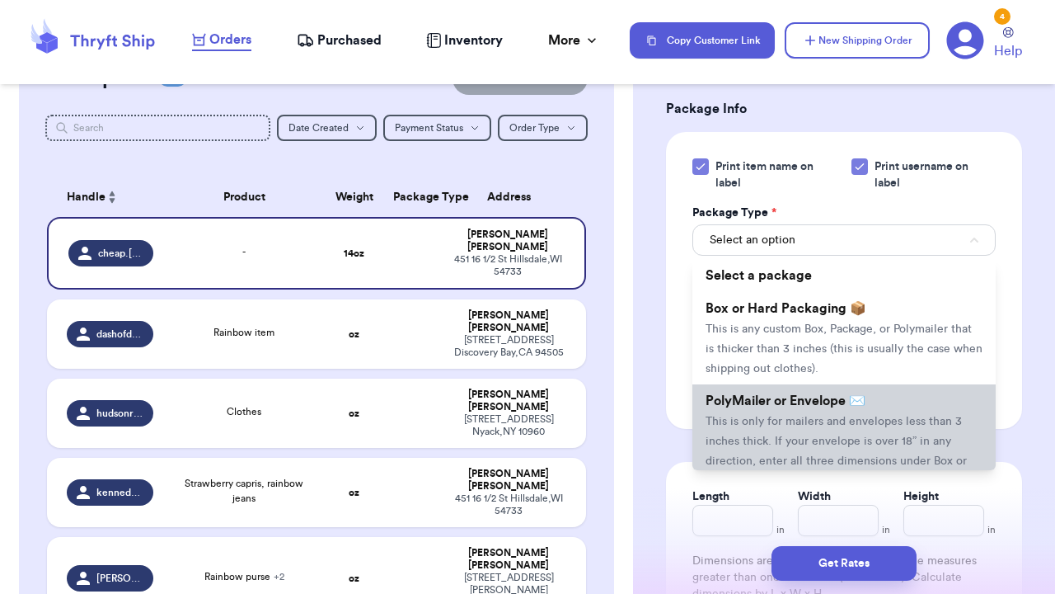
click at [765, 396] on li "PolyMailer or Envelope ✉️ This is only for mailers and envelopes less than 3 in…" at bounding box center [844, 440] width 303 height 112
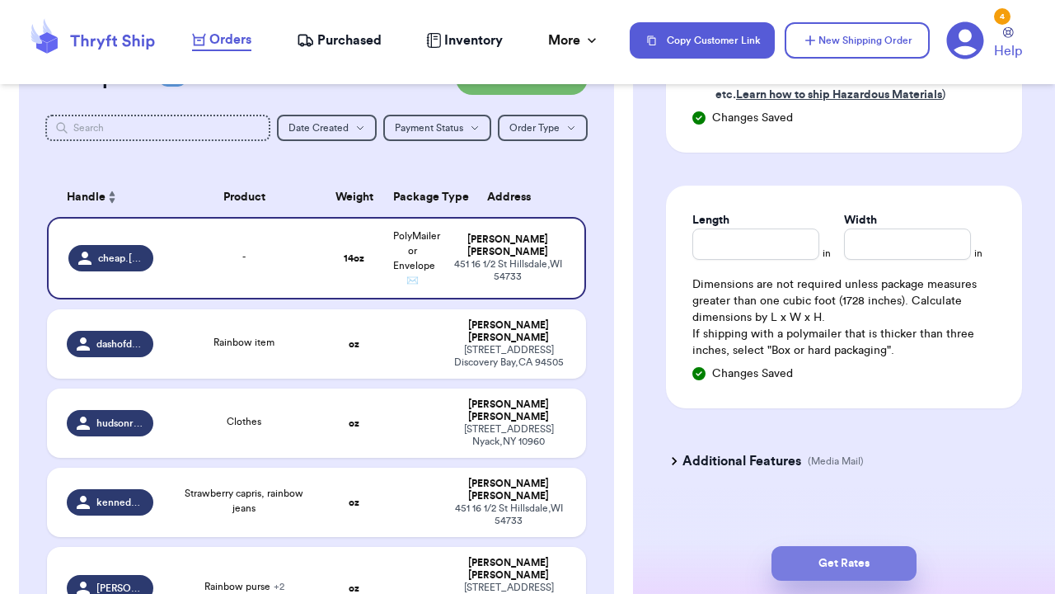
scroll to position [989, 0]
click at [841, 577] on button "Get Rates" at bounding box center [844, 563] width 145 height 35
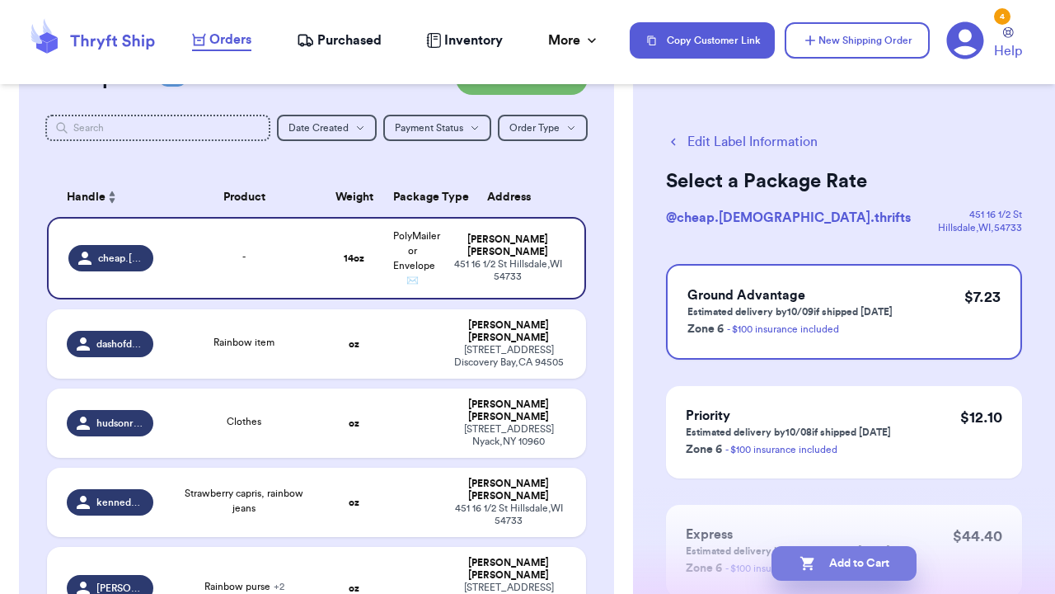
click at [834, 554] on button "Add to Cart" at bounding box center [844, 563] width 145 height 35
checkbox input "true"
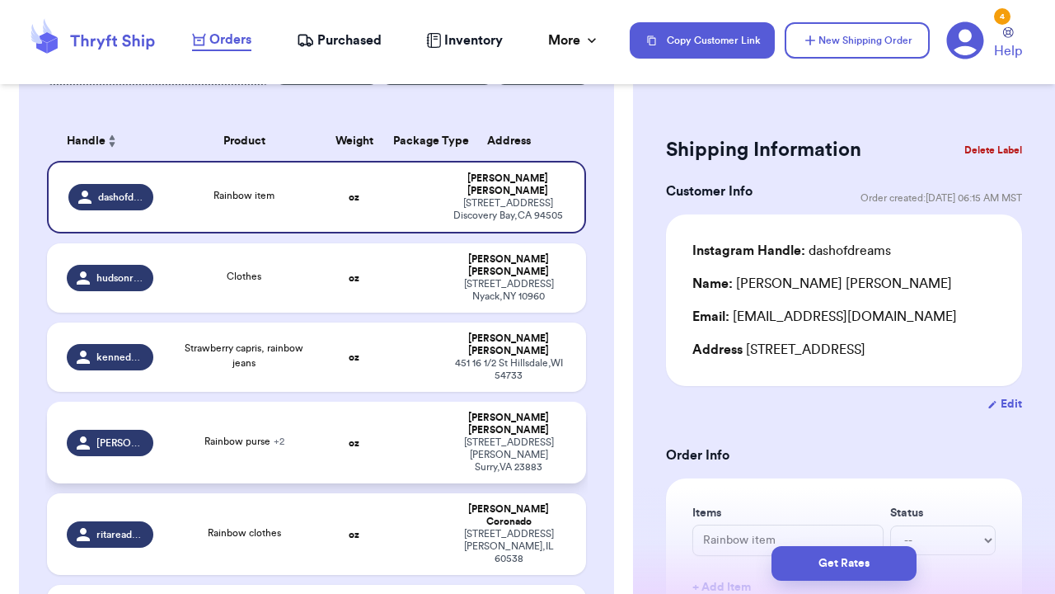
scroll to position [233, 0]
